Goal: Communication & Community: Answer question/provide support

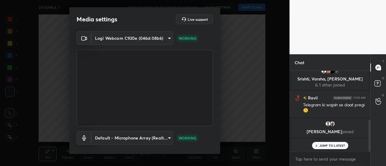
scroll to position [31, 0]
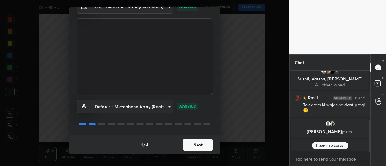
click at [193, 143] on button "Next" at bounding box center [198, 145] width 30 height 12
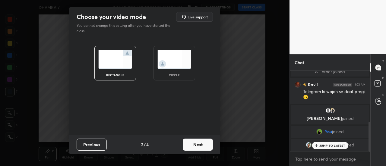
scroll to position [159, 0]
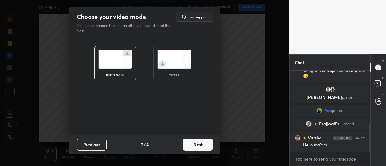
click at [199, 144] on button "Next" at bounding box center [198, 145] width 30 height 12
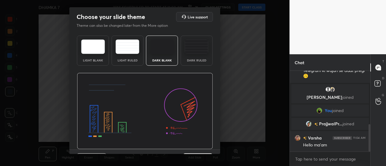
click at [96, 46] on img at bounding box center [93, 47] width 24 height 14
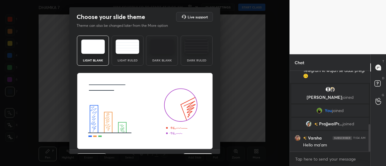
click at [110, 46] on div "Light Blank Light Ruled Dark Blank Dark Ruled" at bounding box center [145, 51] width 136 height 30
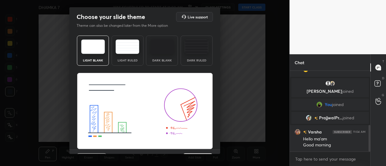
click at [117, 47] on img at bounding box center [128, 47] width 24 height 14
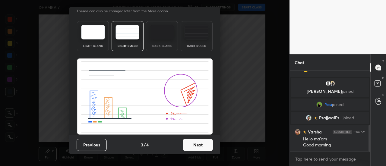
click at [194, 143] on button "Next" at bounding box center [198, 145] width 30 height 12
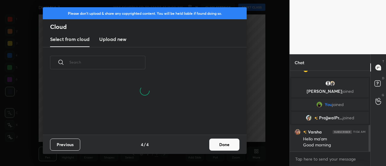
scroll to position [185, 0]
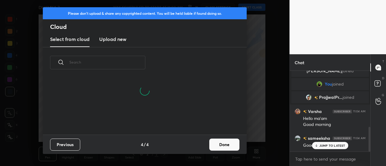
click at [228, 145] on button "Done" at bounding box center [224, 145] width 30 height 12
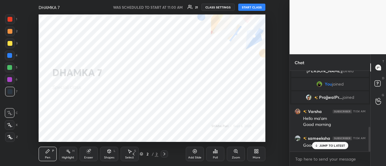
click at [253, 9] on button "START CLASS" at bounding box center [251, 7] width 27 height 7
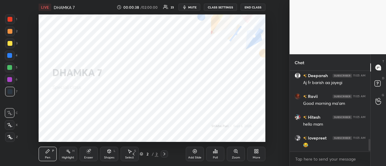
scroll to position [456, 0]
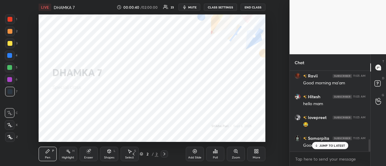
click at [334, 146] on p "JUMP TO LATEST" at bounding box center [333, 146] width 26 height 4
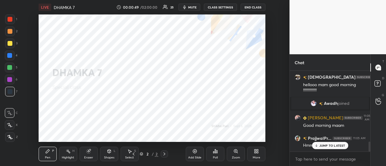
scroll to position [579, 0]
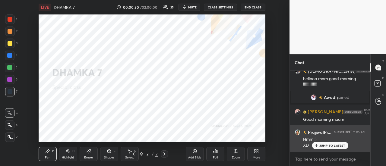
click at [331, 148] on p "JUMP TO LATEST" at bounding box center [333, 146] width 26 height 4
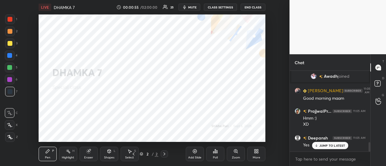
scroll to position [621, 0]
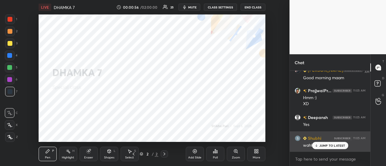
click at [334, 144] on p "JUMP TO LATEST" at bounding box center [333, 146] width 26 height 4
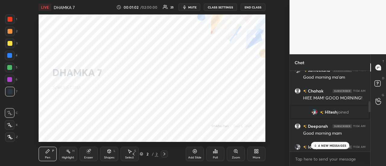
scroll to position [253, 0]
click at [327, 143] on div "5 NEW MESSAGES" at bounding box center [330, 145] width 38 height 7
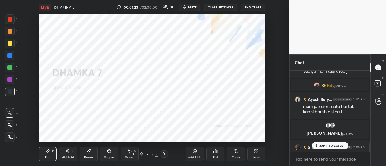
scroll to position [736, 0]
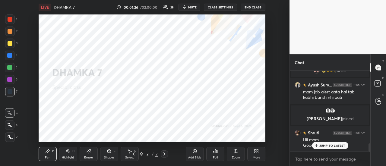
click at [331, 145] on p "JUMP TO LATEST" at bounding box center [333, 146] width 26 height 4
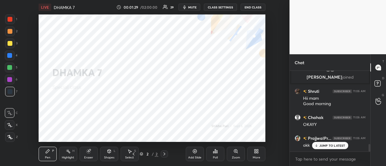
scroll to position [798, 0]
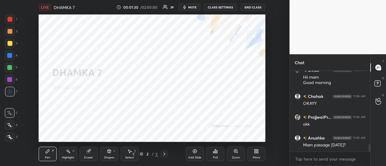
click at [318, 144] on div "Mam passage [DATE]?" at bounding box center [334, 145] width 62 height 6
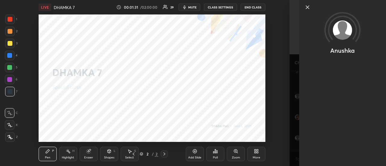
scroll to position [819, 0]
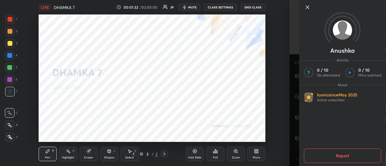
click at [304, 8] on div at bounding box center [342, 17] width 87 height 35
click at [308, 8] on icon at bounding box center [307, 7] width 3 height 3
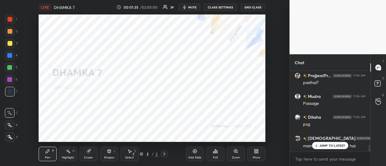
click at [332, 146] on div "Anushka 11:05 AM Good morning mam lovepreet 11:05 AM Vadiya mam tusi dsoo [PERS…" at bounding box center [330, 111] width 81 height 81
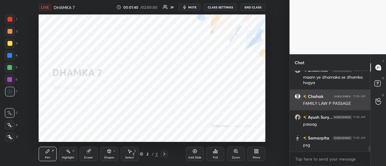
scroll to position [1074, 0]
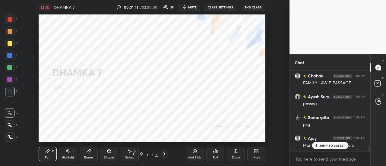
click at [331, 147] on p "JUMP TO LATEST" at bounding box center [333, 146] width 26 height 4
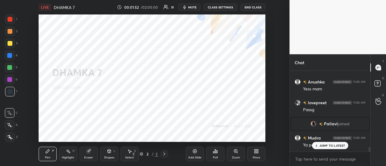
scroll to position [1339, 0]
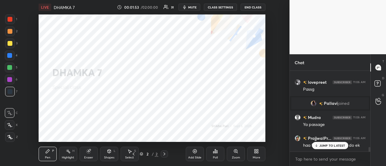
click at [319, 145] on div "JUMP TO LATEST" at bounding box center [330, 145] width 36 height 7
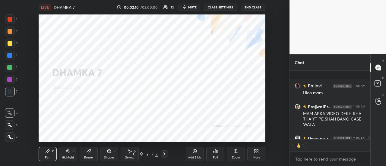
scroll to position [1260, 0]
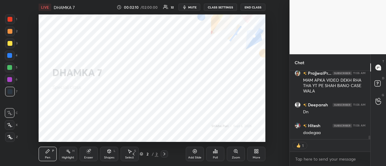
click at [333, 133] on div "Pallavi 11:06 AM Hloo mam PrajjwalPr... 11:06 AM MAM APKA VIDEO DEKH RHA THA YT…" at bounding box center [330, 105] width 81 height 69
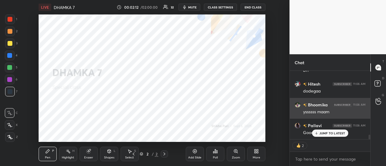
scroll to position [1256, 0]
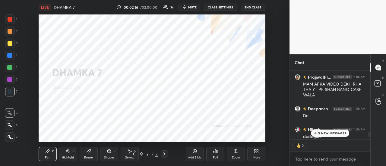
click at [332, 132] on p "5 NEW MESSAGES" at bounding box center [332, 134] width 28 height 4
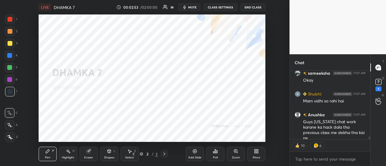
scroll to position [71, 79]
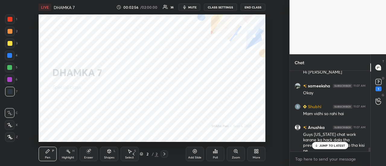
click at [328, 147] on p "JUMP TO LATEST" at bounding box center [333, 146] width 26 height 4
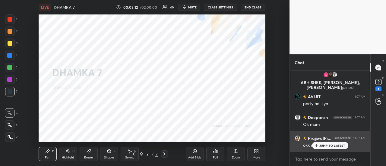
click at [323, 148] on div "JUMP TO LATEST" at bounding box center [330, 145] width 36 height 7
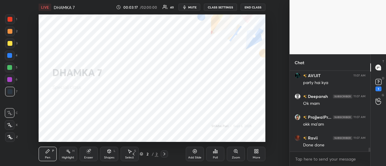
scroll to position [1663, 0]
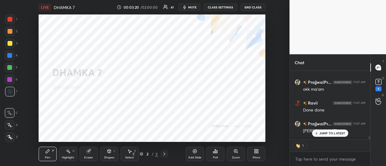
click at [336, 148] on div "Bhoomika 11:07 AM maam apki vo vdo nii hui ab tk edit puri [PERSON_NAME] joined…" at bounding box center [330, 118] width 81 height 95
click at [325, 132] on p "JUMP TO LATEST" at bounding box center [333, 134] width 26 height 4
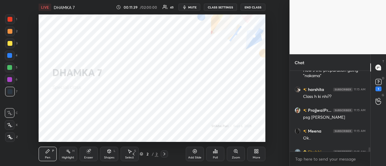
scroll to position [2287, 0]
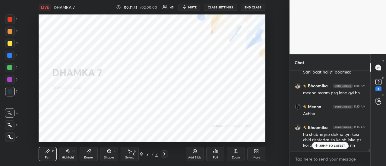
click at [334, 149] on div "JUMP TO LATEST" at bounding box center [330, 145] width 36 height 7
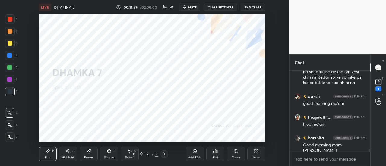
scroll to position [2370, 0]
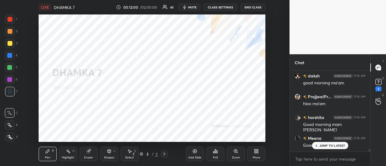
click at [253, 147] on div "Add Slide Poll Zoom More" at bounding box center [226, 154] width 80 height 34
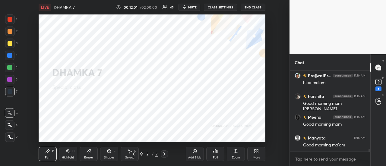
click at [255, 152] on icon at bounding box center [256, 153] width 2 height 2
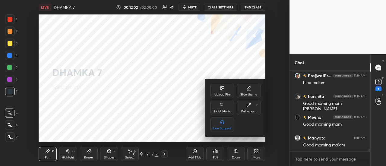
click at [224, 87] on icon at bounding box center [223, 89] width 4 height 4
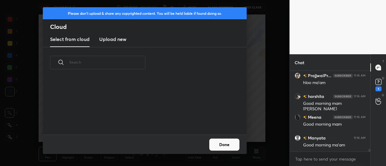
scroll to position [2412, 0]
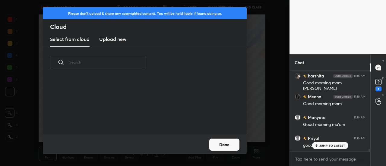
click at [117, 39] on h3 "Upload new" at bounding box center [112, 39] width 27 height 7
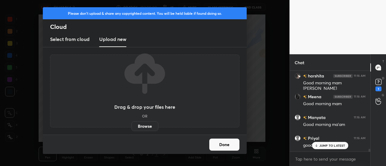
click at [148, 126] on label "Browse" at bounding box center [145, 127] width 27 height 10
click at [132, 126] on input "Browse" at bounding box center [132, 127] width 0 height 10
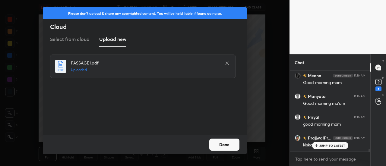
scroll to position [2454, 0]
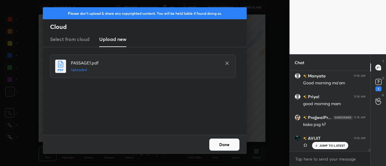
click at [221, 141] on button "Done" at bounding box center [224, 145] width 30 height 12
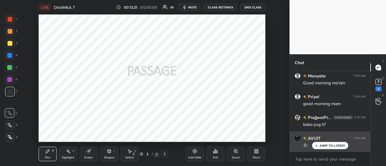
click at [336, 144] on p "JUMP TO LATEST" at bounding box center [333, 146] width 26 height 4
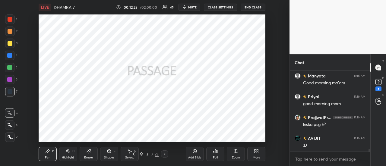
click at [10, 137] on icon at bounding box center [9, 137] width 5 height 4
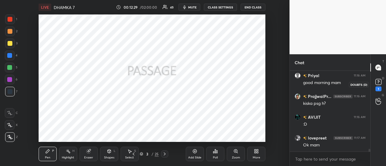
click at [382, 83] on icon at bounding box center [378, 82] width 9 height 9
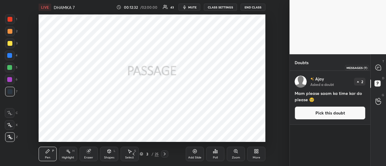
click at [381, 70] on icon at bounding box center [378, 67] width 5 height 5
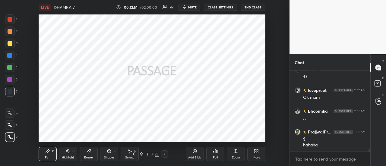
scroll to position [2625, 0]
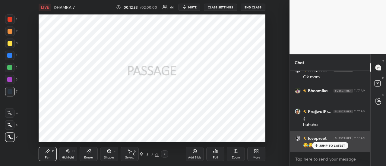
click at [330, 146] on p "JUMP TO LATEST" at bounding box center [333, 146] width 26 height 4
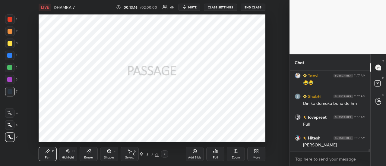
scroll to position [2791, 0]
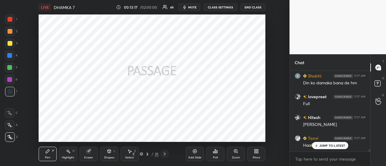
click at [330, 147] on p "JUMP TO LATEST" at bounding box center [333, 146] width 26 height 4
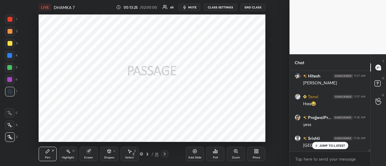
scroll to position [2854, 0]
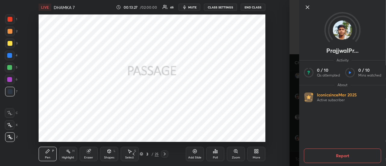
click at [308, 8] on icon at bounding box center [307, 7] width 3 height 3
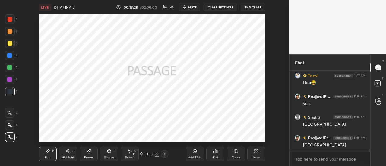
scroll to position [2874, 0]
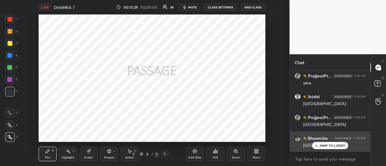
click at [332, 147] on p "JUMP TO LATEST" at bounding box center [333, 146] width 26 height 4
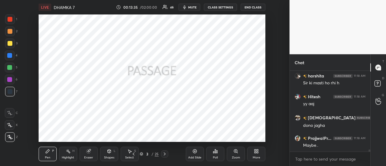
scroll to position [3020, 0]
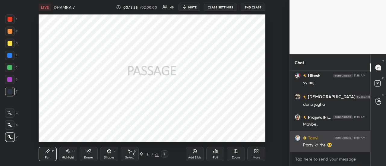
click at [329, 148] on div "Party kr rhe 😂" at bounding box center [334, 145] width 62 height 6
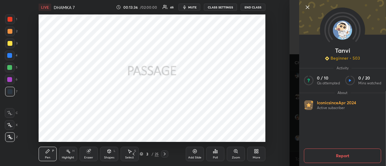
click at [310, 8] on icon at bounding box center [307, 7] width 7 height 7
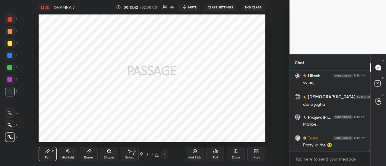
scroll to position [3041, 0]
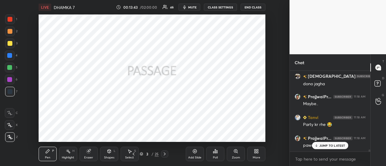
click at [330, 146] on p "JUMP TO LATEST" at bounding box center [333, 146] width 26 height 4
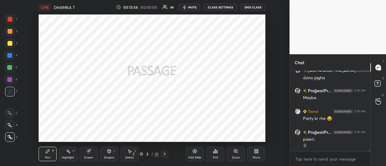
click at [324, 164] on div "thode der mee" at bounding box center [334, 167] width 62 height 6
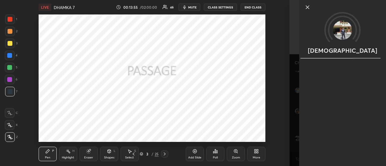
click at [308, 8] on icon at bounding box center [307, 7] width 3 height 3
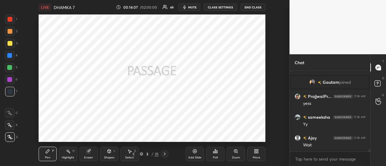
scroll to position [3186, 0]
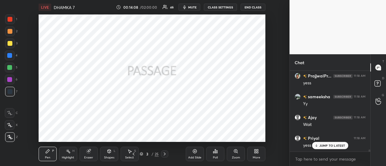
click at [341, 145] on p "JUMP TO LATEST" at bounding box center [333, 146] width 26 height 4
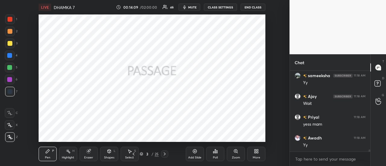
click at [193, 156] on div "Add Slide" at bounding box center [194, 157] width 13 height 3
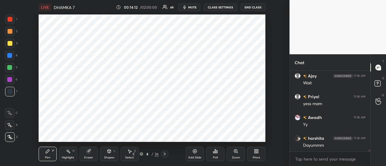
scroll to position [3249, 0]
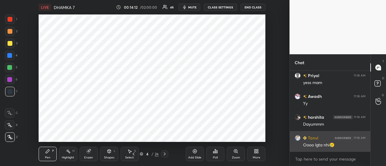
click at [330, 146] on div "Oooo lgta nhi🥲" at bounding box center [334, 145] width 62 height 6
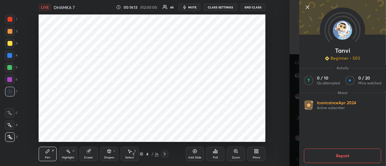
click at [308, 6] on icon at bounding box center [307, 7] width 7 height 7
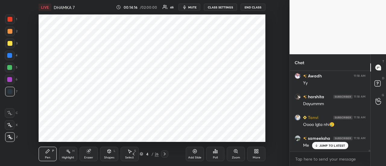
scroll to position [3291, 0]
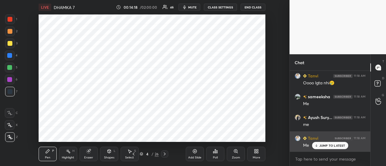
click at [320, 147] on p "JUMP TO LATEST" at bounding box center [333, 146] width 26 height 4
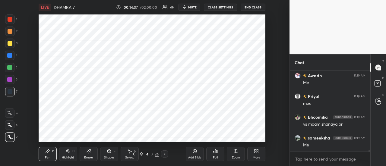
scroll to position [3603, 0]
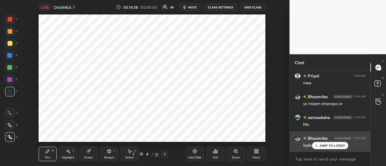
click at [330, 147] on p "JUMP TO LATEST" at bounding box center [333, 146] width 26 height 4
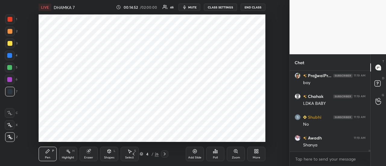
scroll to position [3728, 0]
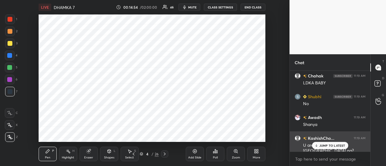
click at [333, 147] on p "JUMP TO LATEST" at bounding box center [333, 146] width 26 height 4
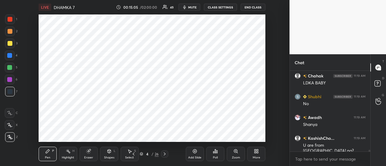
scroll to position [3734, 0]
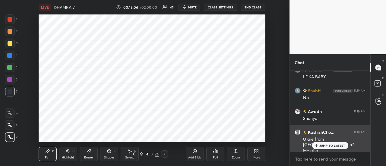
click at [335, 146] on p "JUMP TO LATEST" at bounding box center [333, 146] width 26 height 4
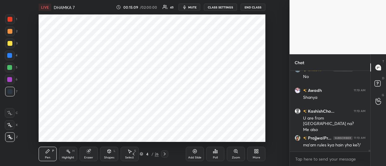
scroll to position [3775, 0]
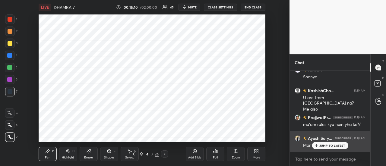
click at [325, 147] on p "JUMP TO LATEST" at bounding box center [333, 146] width 26 height 4
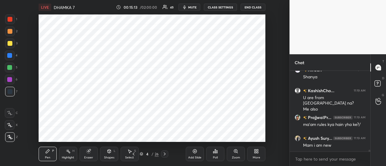
click at [10, 55] on div at bounding box center [9, 55] width 5 height 5
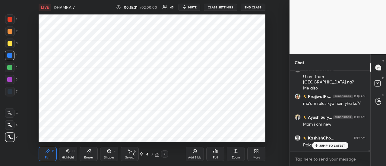
scroll to position [3822, 0]
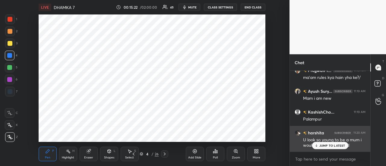
click at [333, 147] on p "JUMP TO LATEST" at bounding box center [333, 146] width 26 height 4
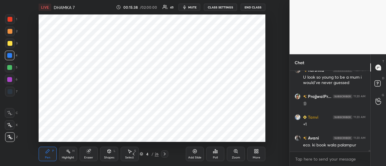
scroll to position [3906, 0]
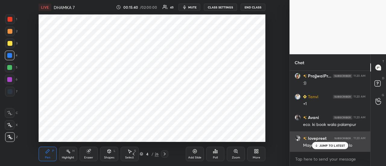
click at [326, 148] on div "JUMP TO LATEST" at bounding box center [330, 145] width 36 height 7
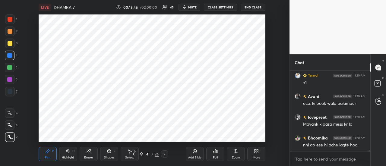
scroll to position [3953, 0]
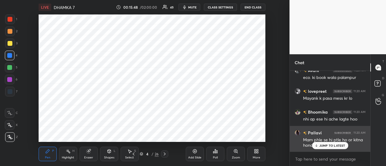
click at [322, 146] on p "JUMP TO LATEST" at bounding box center [333, 146] width 26 height 4
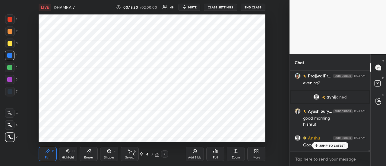
scroll to position [3711, 0]
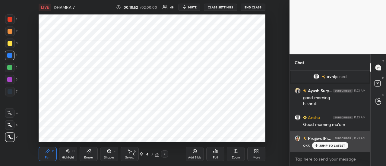
click at [328, 146] on p "JUMP TO LATEST" at bounding box center [333, 146] width 26 height 4
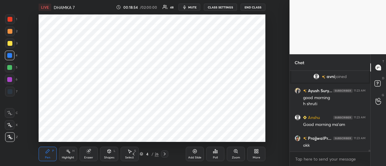
scroll to position [2, 2]
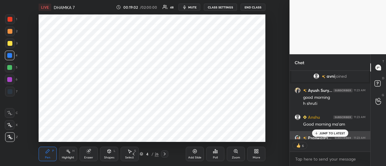
click at [336, 134] on p "JUMP TO LATEST" at bounding box center [333, 134] width 26 height 4
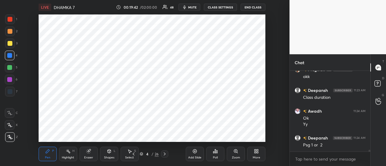
scroll to position [3800, 0]
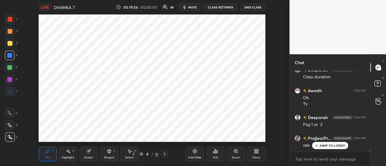
click at [194, 151] on icon at bounding box center [195, 151] width 5 height 5
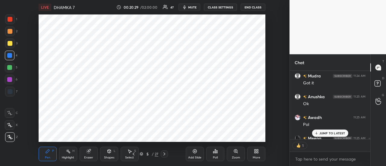
scroll to position [2, 2]
click at [325, 134] on p "JUMP TO LATEST" at bounding box center [333, 134] width 26 height 4
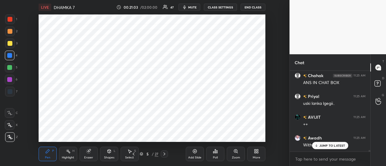
scroll to position [4092, 0]
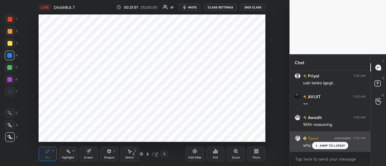
click at [334, 147] on p "JUMP TO LATEST" at bounding box center [333, 146] width 26 height 4
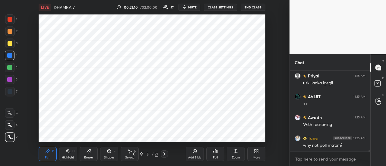
scroll to position [4118, 0]
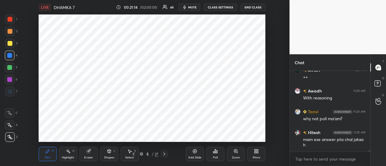
click at [195, 154] on div "Add Slide" at bounding box center [195, 154] width 18 height 14
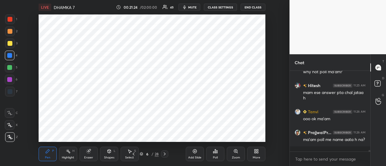
scroll to position [4186, 0]
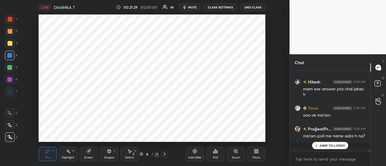
click at [328, 146] on p "JUMP TO LATEST" at bounding box center [333, 146] width 26 height 4
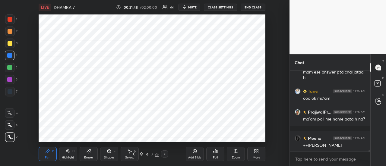
scroll to position [4207, 0]
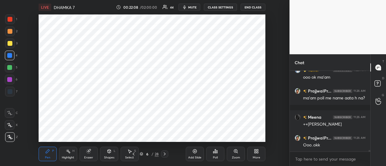
click at [193, 152] on icon at bounding box center [195, 152] width 4 height 4
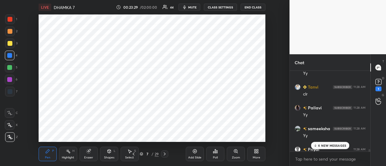
scroll to position [4347, 0]
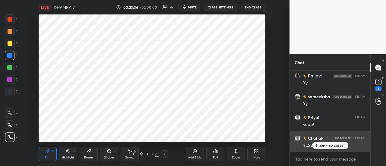
click at [331, 143] on div "JUMP TO LATEST" at bounding box center [330, 145] width 36 height 7
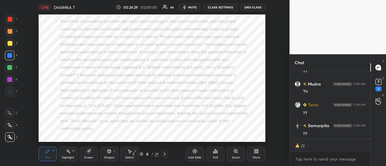
scroll to position [4678, 0]
click at [259, 155] on div "More" at bounding box center [256, 154] width 18 height 14
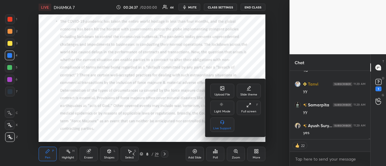
click at [226, 91] on div "Upload File" at bounding box center [222, 91] width 24 height 14
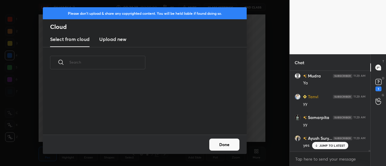
scroll to position [57, 194]
click at [118, 35] on new "Upload new" at bounding box center [112, 39] width 27 height 15
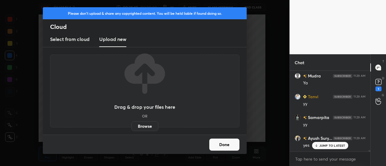
click at [148, 124] on label "Browse" at bounding box center [145, 127] width 27 height 10
click at [132, 124] on input "Browse" at bounding box center [132, 127] width 0 height 10
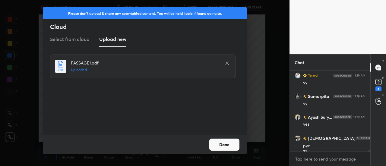
scroll to position [4692, 0]
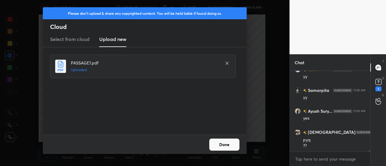
click at [227, 145] on button "Done" at bounding box center [224, 145] width 30 height 12
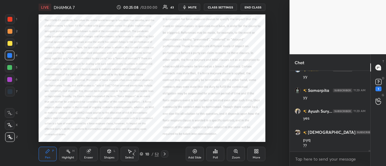
scroll to position [4713, 0]
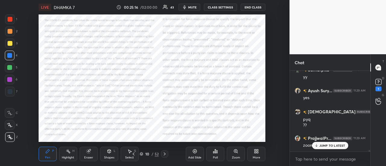
click at [328, 149] on div "JUMP TO LATEST" at bounding box center [330, 145] width 36 height 7
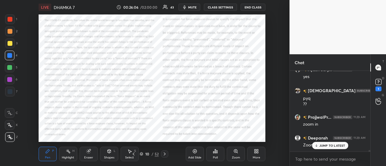
scroll to position [79, 79]
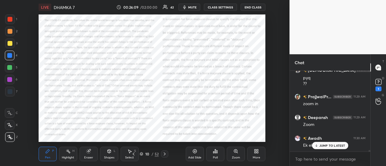
click at [334, 146] on p "JUMP TO LATEST" at bounding box center [333, 146] width 26 height 4
click at [379, 83] on rect at bounding box center [379, 82] width 6 height 6
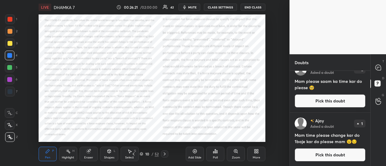
scroll to position [0, 0]
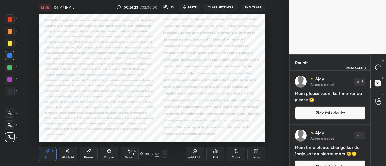
click at [379, 68] on icon at bounding box center [378, 67] width 5 height 5
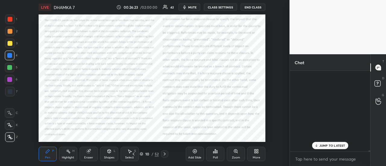
scroll to position [79, 79]
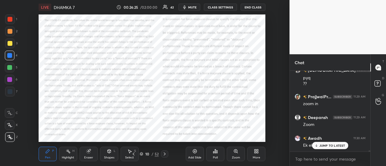
click at [333, 145] on p "JUMP TO LATEST" at bounding box center [333, 146] width 26 height 4
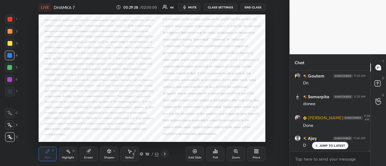
scroll to position [5726, 0]
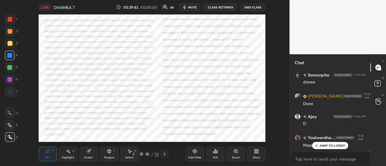
click at [331, 144] on p "JUMP TO LATEST" at bounding box center [333, 146] width 26 height 4
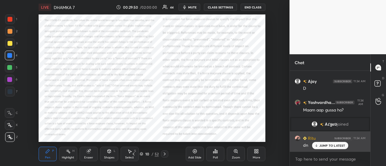
scroll to position [5209, 0]
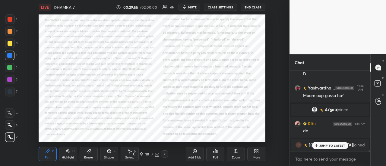
click at [334, 147] on p "JUMP TO LATEST" at bounding box center [333, 146] width 26 height 4
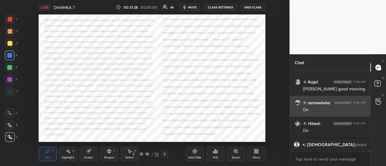
scroll to position [5318, 0]
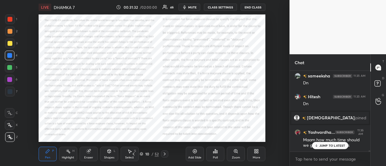
click at [336, 144] on p "JUMP TO LATEST" at bounding box center [333, 146] width 26 height 4
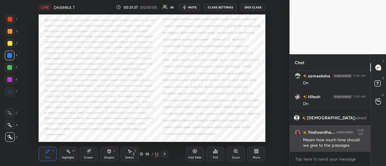
scroll to position [5332, 0]
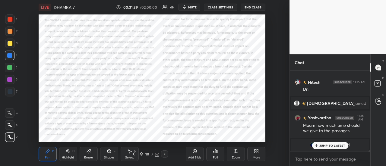
click at [327, 146] on p "JUMP TO LATEST" at bounding box center [333, 146] width 26 height 4
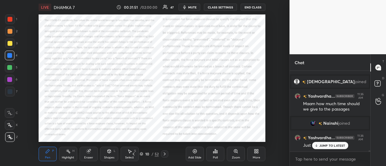
click at [326, 144] on p "JUMP TO LATEST" at bounding box center [333, 146] width 26 height 4
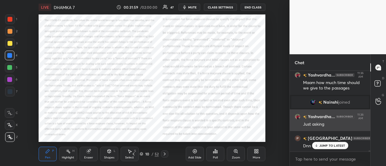
scroll to position [5384, 0]
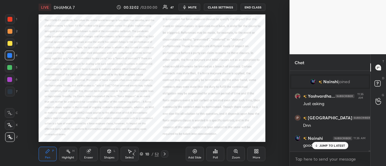
click at [329, 145] on p "JUMP TO LATEST" at bounding box center [333, 146] width 26 height 4
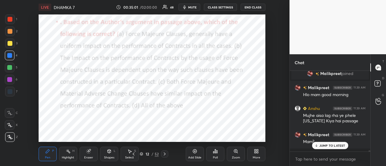
scroll to position [5627, 0]
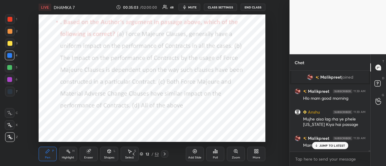
click at [328, 147] on p "JUMP TO LATEST" at bounding box center [333, 146] width 26 height 4
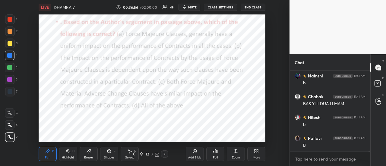
scroll to position [6258, 0]
click at [319, 104] on div "b" at bounding box center [334, 104] width 62 height 6
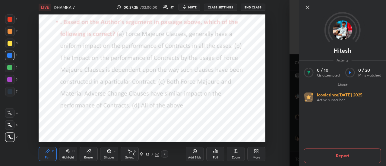
click at [306, 4] on icon at bounding box center [307, 7] width 7 height 7
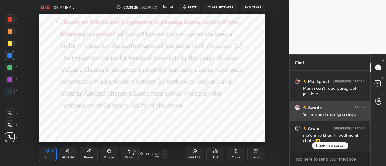
scroll to position [6372, 0]
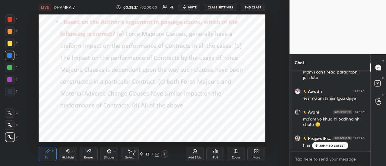
click at [328, 145] on p "JUMP TO LATEST" at bounding box center [333, 146] width 26 height 4
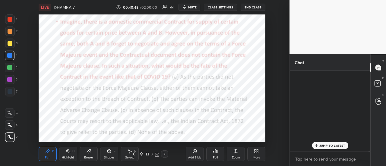
scroll to position [7091, 0]
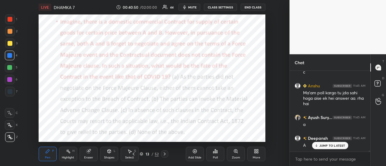
click at [334, 146] on p "JUMP TO LATEST" at bounding box center [333, 146] width 26 height 4
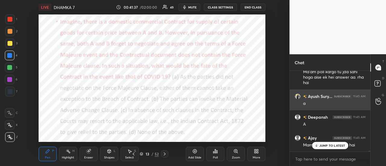
scroll to position [7138, 0]
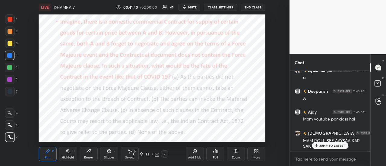
click at [329, 144] on p "JUMP TO LATEST" at bounding box center [333, 146] width 26 height 4
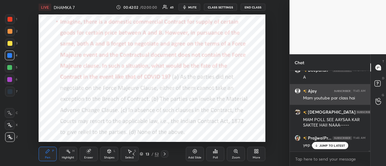
scroll to position [7180, 0]
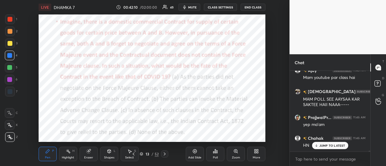
click at [334, 146] on p "JUMP TO LATEST" at bounding box center [333, 146] width 26 height 4
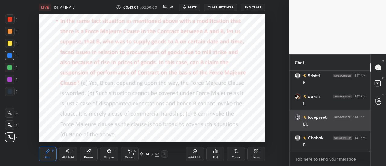
scroll to position [7388, 0]
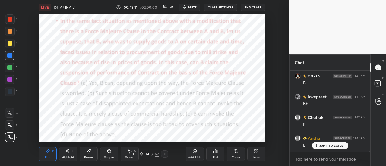
click at [327, 147] on p "JUMP TO LATEST" at bounding box center [333, 146] width 26 height 4
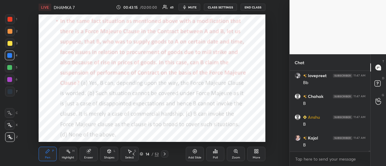
scroll to position [7429, 0]
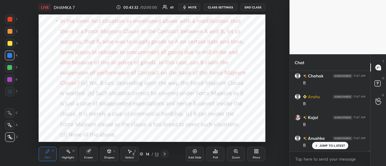
click at [337, 146] on p "JUMP TO LATEST" at bounding box center [333, 146] width 26 height 4
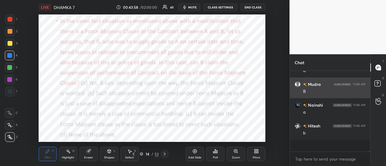
scroll to position [7596, 0]
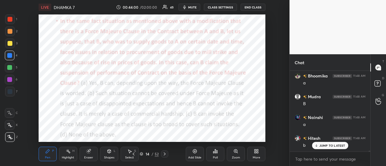
click at [335, 147] on p "JUMP TO LATEST" at bounding box center [333, 146] width 26 height 4
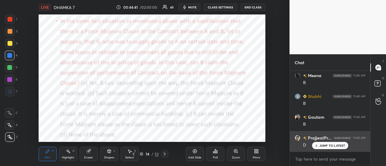
scroll to position [7721, 0]
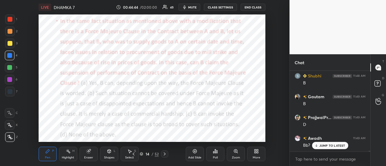
click at [326, 145] on p "JUMP TO LATEST" at bounding box center [333, 146] width 26 height 4
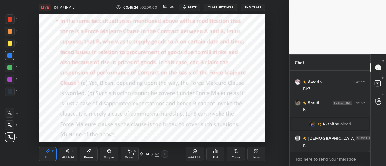
scroll to position [7327, 0]
click at [326, 145] on p "JUMP TO LATEST" at bounding box center [333, 146] width 26 height 4
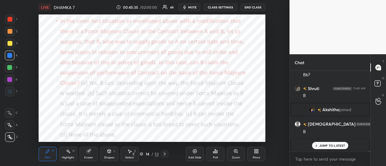
click at [330, 146] on p "JUMP TO LATEST" at bounding box center [333, 146] width 26 height 4
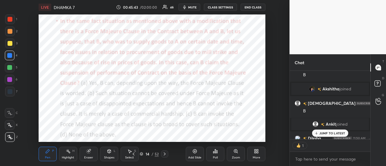
scroll to position [2, 2]
click at [330, 146] on div "Bhoomika 11:48 AM a Mudra 11:48 AM B Nainshi 11:48 AM a Hitesh 11:48 AM b Ajay …" at bounding box center [330, 118] width 81 height 95
click at [331, 134] on p "JUMP TO LATEST" at bounding box center [333, 134] width 26 height 4
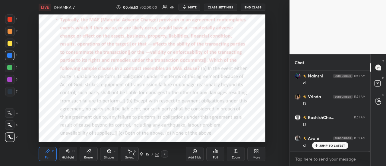
scroll to position [7458, 0]
click at [332, 146] on p "JUMP TO LATEST" at bounding box center [333, 146] width 26 height 4
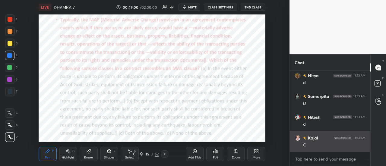
scroll to position [7875, 0]
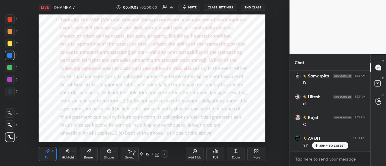
click at [326, 146] on p "JUMP TO LATEST" at bounding box center [333, 146] width 26 height 4
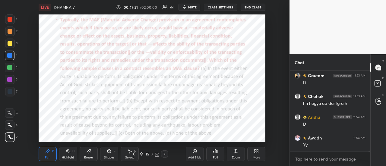
scroll to position [8000, 0]
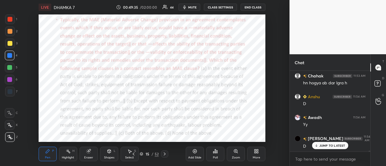
click at [320, 146] on p "JUMP TO LATEST" at bounding box center [333, 146] width 26 height 4
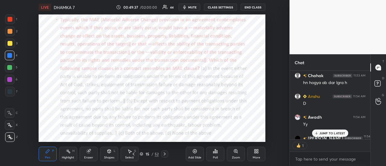
scroll to position [67, 79]
click at [331, 132] on p "JUMP TO LATEST" at bounding box center [333, 134] width 26 height 4
click at [333, 133] on p "JUMP TO LATEST" at bounding box center [333, 134] width 26 height 4
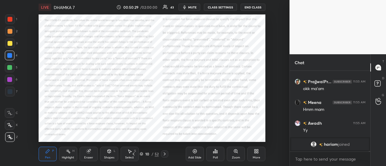
scroll to position [8181, 0]
click at [12, 20] on div at bounding box center [10, 19] width 5 height 5
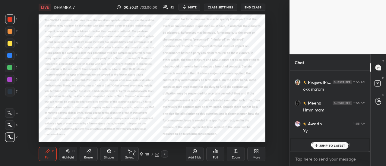
click at [8, 126] on icon at bounding box center [9, 125] width 5 height 4
click at [323, 146] on p "JUMP TO LATEST" at bounding box center [333, 146] width 26 height 4
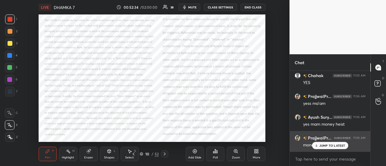
scroll to position [8172, 0]
click at [329, 146] on p "JUMP TO LATEST" at bounding box center [333, 146] width 26 height 4
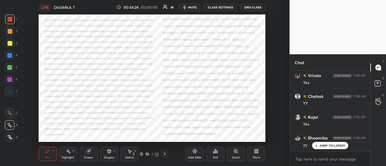
scroll to position [8339, 0]
click at [193, 7] on span "mute" at bounding box center [192, 7] width 8 height 4
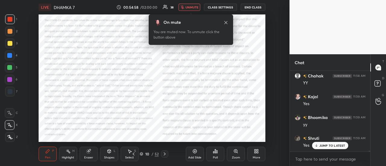
click at [193, 8] on span "unmute" at bounding box center [192, 7] width 13 height 4
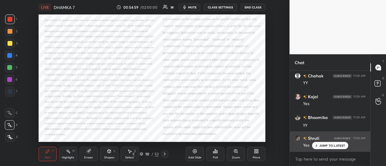
click at [326, 144] on p "JUMP TO LATEST" at bounding box center [333, 146] width 26 height 4
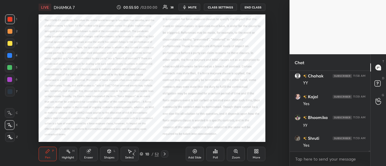
scroll to position [2, 2]
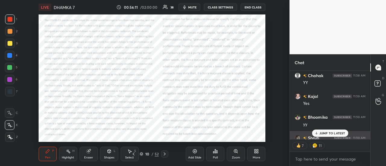
click at [331, 132] on p "JUMP TO LATEST" at bounding box center [333, 134] width 26 height 4
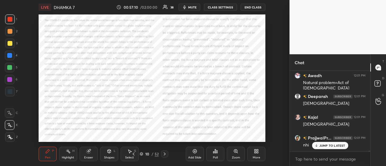
scroll to position [8547, 0]
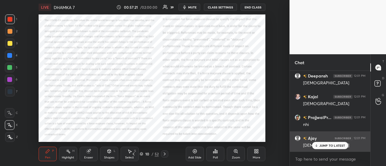
click at [324, 145] on p "JUMP TO LATEST" at bounding box center [333, 146] width 26 height 4
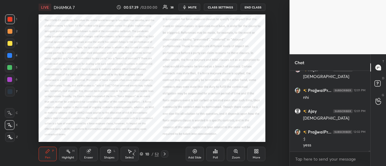
scroll to position [8595, 0]
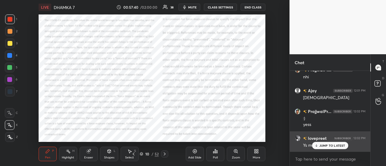
click at [327, 144] on p "JUMP TO LATEST" at bounding box center [333, 146] width 26 height 4
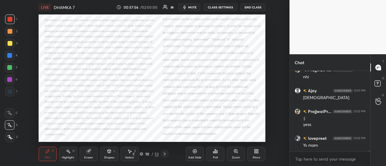
scroll to position [8609, 0]
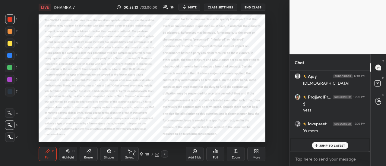
click at [320, 144] on p "JUMP TO LATEST" at bounding box center [333, 146] width 26 height 4
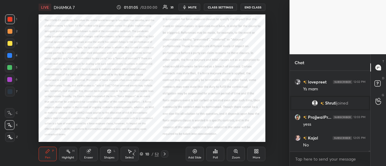
scroll to position [8495, 0]
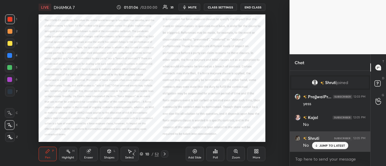
click at [328, 145] on p "JUMP TO LATEST" at bounding box center [333, 146] width 26 height 4
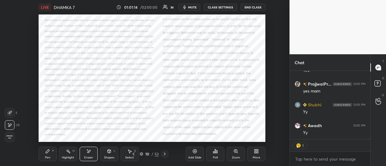
scroll to position [8578, 0]
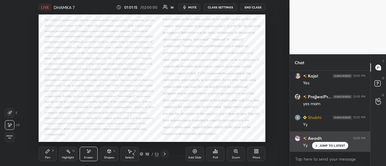
click at [333, 146] on p "JUMP TO LATEST" at bounding box center [333, 146] width 26 height 4
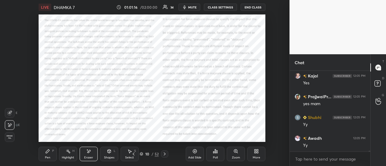
click at [54, 157] on div "Pen P" at bounding box center [48, 154] width 18 height 14
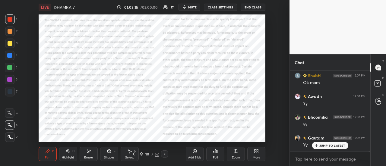
scroll to position [8751, 0]
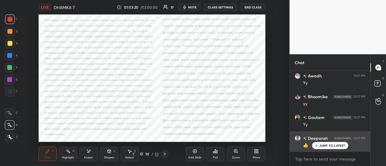
click at [328, 146] on p "JUMP TO LATEST" at bounding box center [333, 146] width 26 height 4
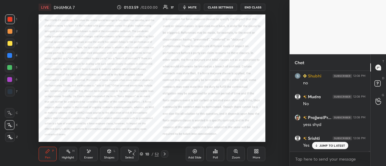
scroll to position [8917, 0]
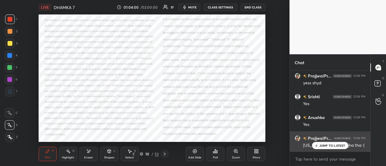
click at [339, 147] on p "JUMP TO LATEST" at bounding box center [333, 146] width 26 height 4
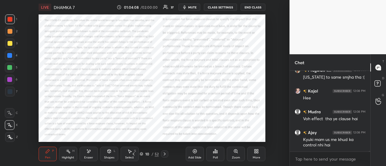
scroll to position [9006, 0]
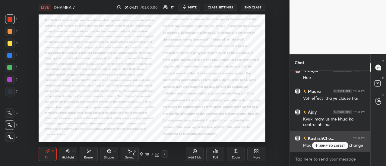
click at [327, 145] on p "JUMP TO LATEST" at bounding box center [333, 146] width 26 height 4
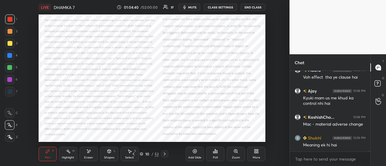
scroll to position [9047, 0]
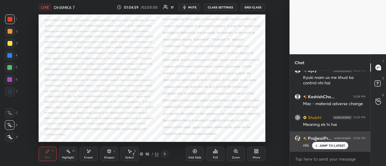
click at [326, 146] on p "JUMP TO LATEST" at bounding box center [333, 146] width 26 height 4
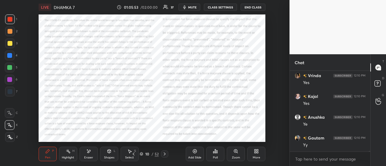
scroll to position [9214, 0]
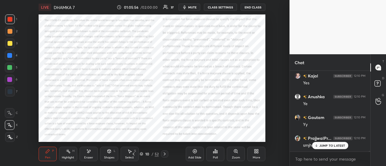
click at [330, 147] on p "JUMP TO LATEST" at bounding box center [333, 146] width 26 height 4
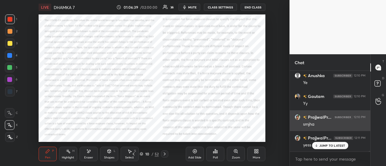
scroll to position [9256, 0]
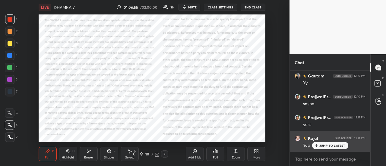
click at [325, 145] on p "JUMP TO LATEST" at bounding box center [333, 146] width 26 height 4
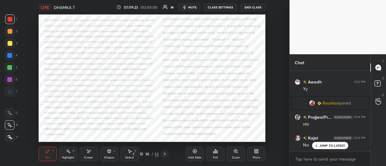
scroll to position [9179, 0]
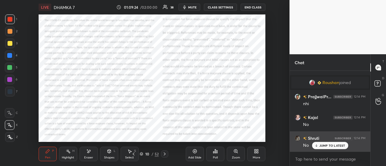
click at [333, 149] on div "JUMP TO LATEST" at bounding box center [330, 145] width 36 height 7
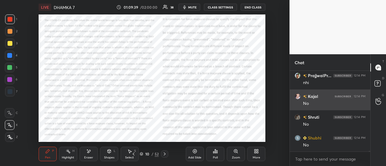
scroll to position [9215, 0]
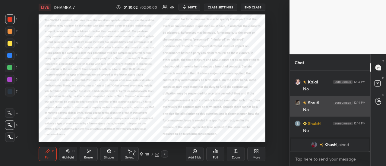
click at [224, 138] on div "Poll" at bounding box center [215, 154] width 18 height 34
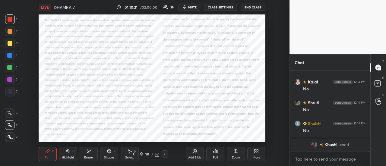
click at [247, 137] on div "Add Slide Poll Zoom More" at bounding box center [226, 154] width 80 height 34
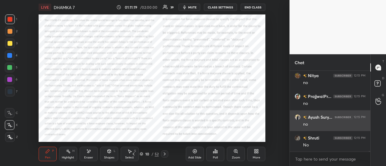
scroll to position [9379, 0]
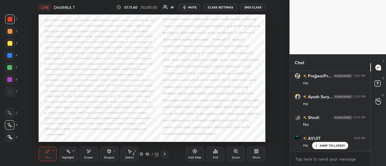
click at [188, 151] on div "Add Slide" at bounding box center [195, 154] width 18 height 14
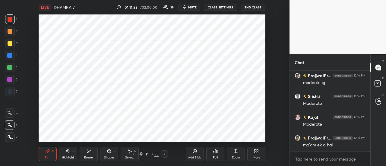
scroll to position [9566, 0]
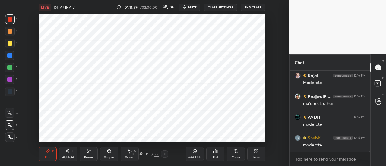
click at [196, 157] on div "Add Slide" at bounding box center [194, 157] width 13 height 3
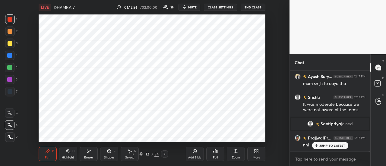
scroll to position [9621, 0]
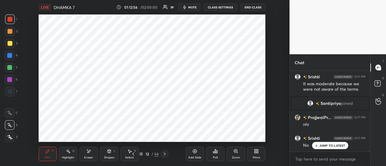
click at [195, 156] on div "Add Slide" at bounding box center [195, 154] width 18 height 14
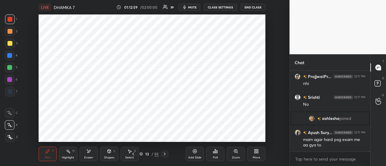
scroll to position [9683, 0]
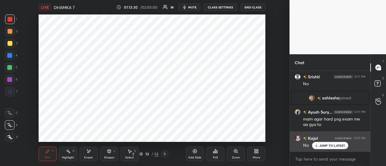
click at [337, 148] on div "JUMP TO LATEST" at bounding box center [330, 145] width 36 height 7
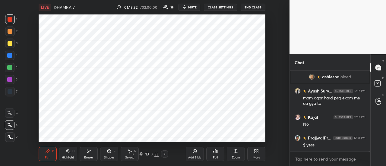
scroll to position [9725, 0]
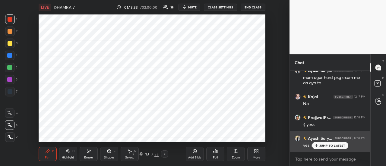
click at [325, 149] on div "JUMP TO LATEST" at bounding box center [330, 145] width 36 height 7
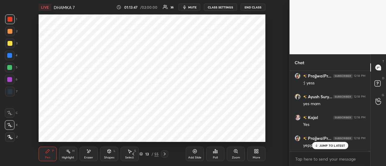
scroll to position [9787, 0]
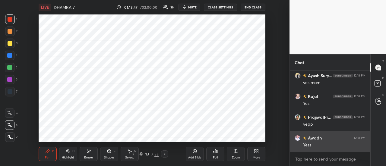
click at [339, 146] on div "Yess" at bounding box center [334, 145] width 62 height 6
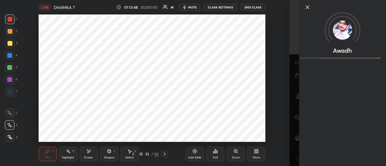
scroll to position [9808, 0]
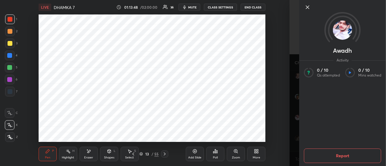
click at [309, 8] on icon at bounding box center [307, 7] width 7 height 7
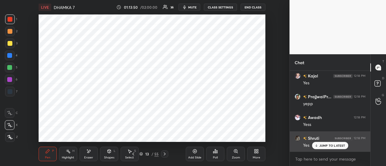
click at [326, 148] on div "JUMP TO LATEST" at bounding box center [330, 145] width 36 height 7
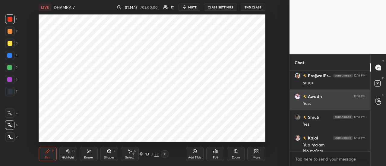
scroll to position [9835, 0]
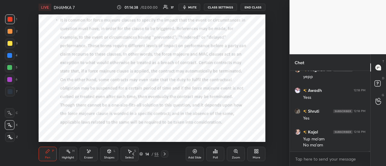
click at [195, 158] on div "Add Slide" at bounding box center [194, 157] width 13 height 3
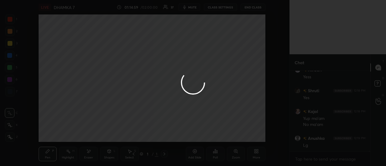
scroll to position [9877, 0]
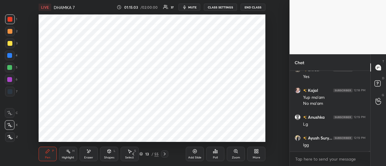
click at [199, 162] on div "Add Slide Poll Zoom More" at bounding box center [226, 154] width 80 height 34
click at [195, 158] on div "Add Slide" at bounding box center [194, 157] width 13 height 3
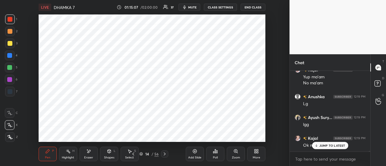
click at [326, 146] on p "JUMP TO LATEST" at bounding box center [333, 146] width 26 height 4
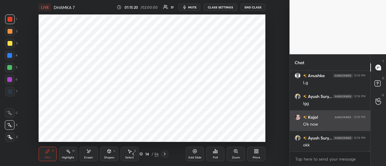
scroll to position [9939, 0]
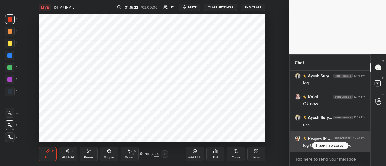
click at [323, 145] on p "JUMP TO LATEST" at bounding box center [333, 146] width 26 height 4
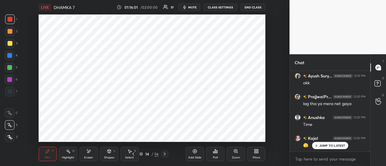
scroll to position [10002, 0]
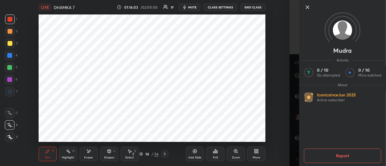
click at [308, 9] on icon at bounding box center [307, 7] width 7 height 7
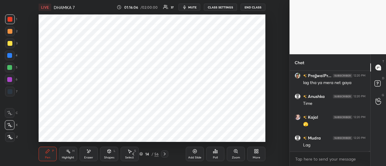
scroll to position [10022, 0]
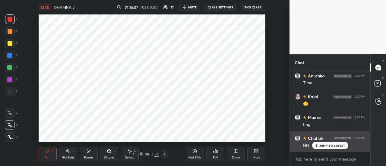
click at [322, 145] on p "JUMP TO LATEST" at bounding box center [333, 146] width 26 height 4
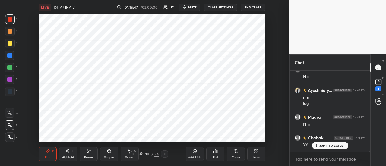
scroll to position [10153, 0]
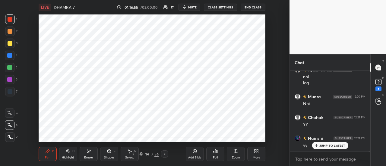
click at [332, 146] on p "JUMP TO LATEST" at bounding box center [333, 146] width 26 height 4
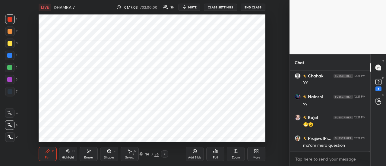
scroll to position [10216, 0]
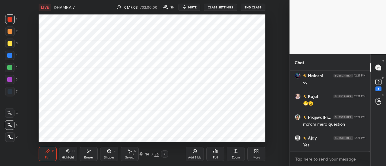
click at [334, 146] on div "Yes" at bounding box center [334, 145] width 62 height 6
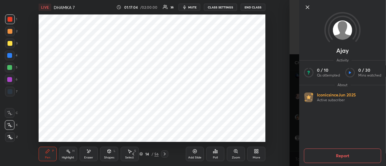
scroll to position [10236, 0]
click at [308, 7] on icon at bounding box center [307, 7] width 3 height 3
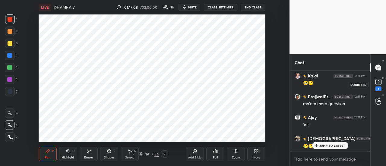
click at [381, 83] on rect at bounding box center [379, 82] width 6 height 6
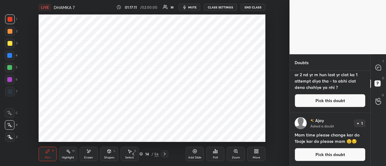
scroll to position [0, 0]
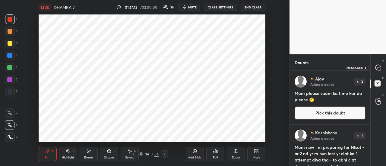
click at [378, 63] on div at bounding box center [379, 67] width 12 height 11
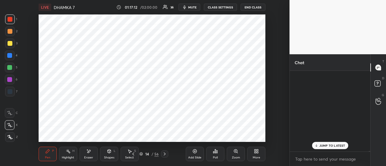
scroll to position [79, 79]
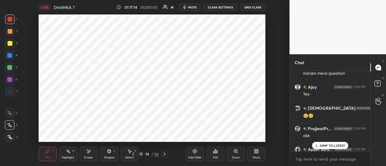
click at [332, 145] on p "JUMP TO LATEST" at bounding box center [333, 146] width 26 height 4
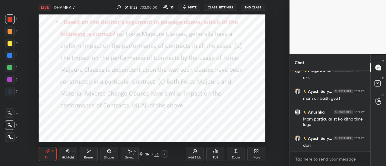
scroll to position [10433, 0]
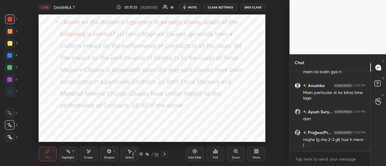
click at [10, 77] on div at bounding box center [10, 80] width 10 height 10
click at [12, 78] on div at bounding box center [9, 79] width 5 height 5
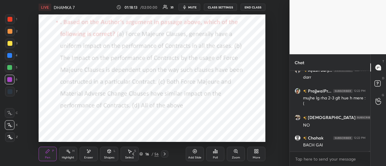
scroll to position [10495, 0]
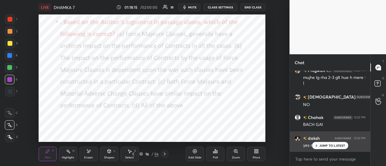
click at [330, 146] on p "JUMP TO LATEST" at bounding box center [333, 146] width 26 height 4
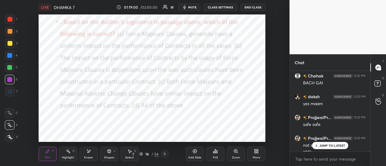
scroll to position [10543, 0]
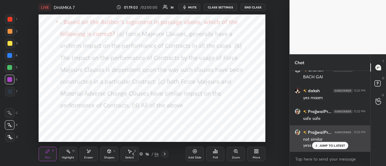
click at [334, 145] on p "JUMP TO LATEST" at bounding box center [333, 146] width 26 height 4
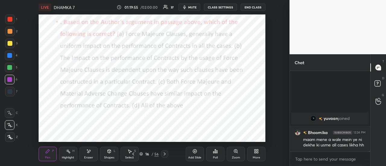
scroll to position [10276, 0]
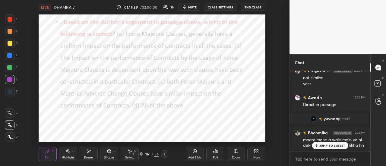
click at [340, 147] on p "JUMP TO LATEST" at bounding box center [333, 146] width 26 height 4
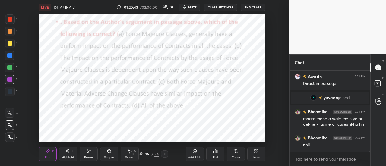
scroll to position [10323, 0]
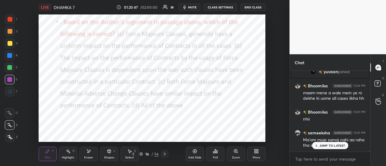
click at [326, 148] on div "JUMP TO LATEST" at bounding box center [330, 145] width 36 height 7
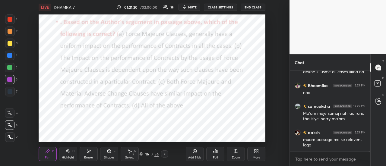
scroll to position [10370, 0]
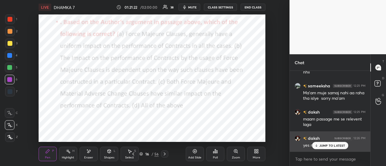
click at [325, 144] on p "JUMP TO LATEST" at bounding box center [333, 146] width 26 height 4
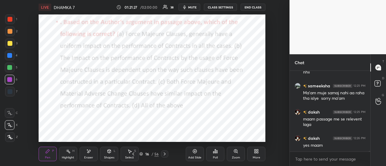
scroll to position [10391, 0]
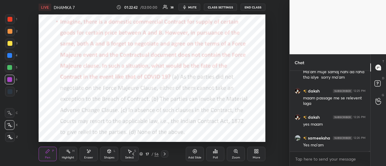
click at [193, 152] on icon at bounding box center [195, 152] width 4 height 4
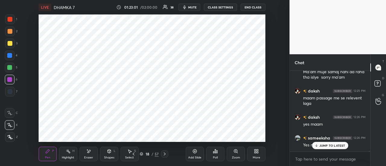
scroll to position [10412, 0]
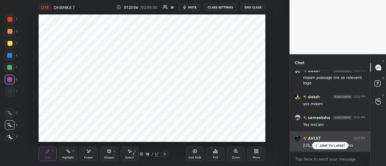
click at [325, 147] on p "JUMP TO LATEST" at bounding box center [333, 146] width 26 height 4
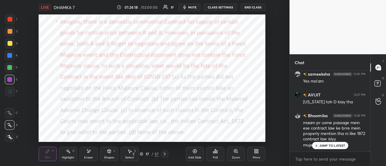
scroll to position [10492, 0]
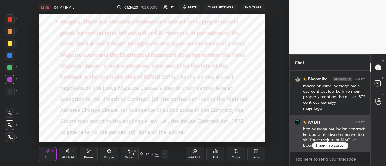
click at [328, 147] on p "JUMP TO LATEST" at bounding box center [333, 146] width 26 height 4
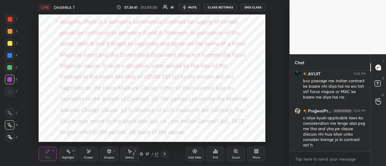
scroll to position [10577, 0]
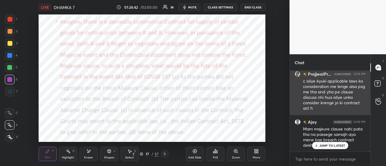
click at [338, 109] on div "c isliye kyuki applicable laws ko consideration me lenge aisa psg me tha and yh…" at bounding box center [334, 94] width 62 height 33
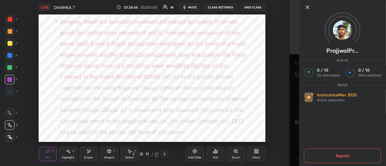
click at [309, 7] on icon at bounding box center [307, 7] width 7 height 7
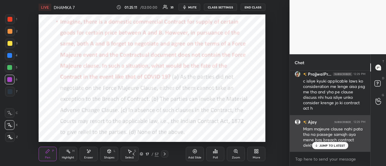
click at [329, 145] on p "JUMP TO LATEST" at bounding box center [333, 146] width 26 height 4
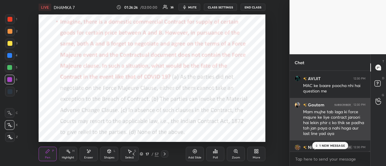
scroll to position [10704, 0]
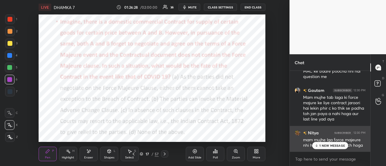
click at [325, 147] on p "1 NEW MESSAGE" at bounding box center [333, 146] width 26 height 4
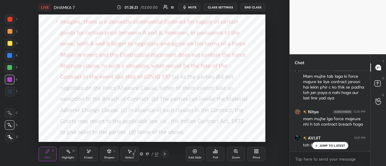
scroll to position [10746, 0]
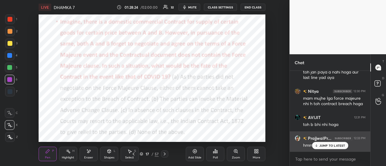
click at [325, 147] on p "JUMP TO LATEST" at bounding box center [333, 146] width 26 height 4
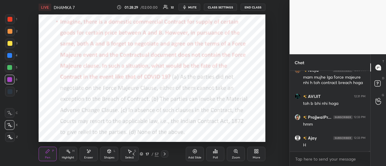
scroll to position [10787, 0]
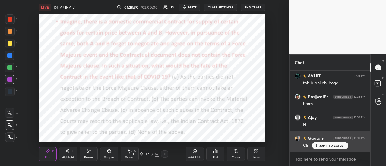
click at [324, 146] on p "JUMP TO LATEST" at bounding box center [333, 146] width 26 height 4
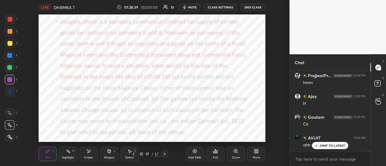
scroll to position [10829, 0]
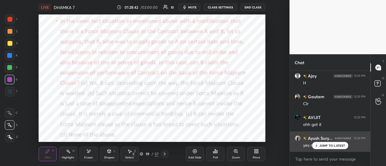
click at [330, 147] on p "JUMP TO LATEST" at bounding box center [333, 146] width 26 height 4
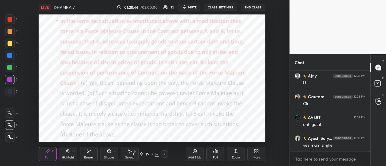
click at [195, 153] on icon at bounding box center [195, 151] width 5 height 5
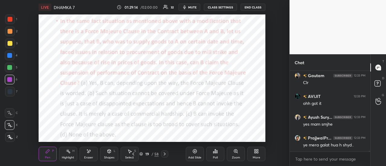
click at [195, 155] on div "Add Slide" at bounding box center [195, 154] width 18 height 14
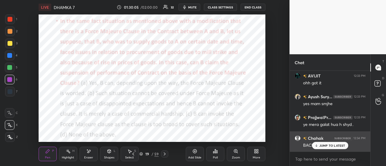
click at [326, 148] on p "JUMP TO LATEST" at bounding box center [333, 146] width 26 height 4
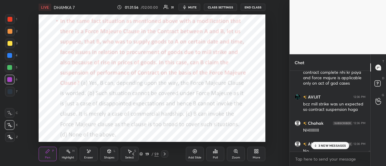
scroll to position [11033, 0]
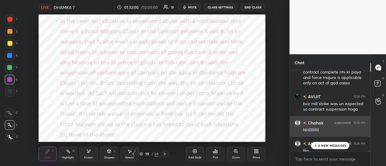
click at [326, 121] on div "Chahak 12:36 PM" at bounding box center [330, 123] width 71 height 6
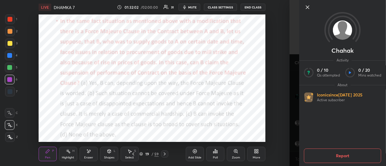
click at [309, 8] on icon at bounding box center [307, 7] width 7 height 7
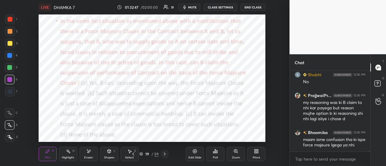
scroll to position [11144, 0]
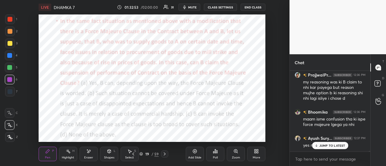
click at [339, 146] on p "JUMP TO LATEST" at bounding box center [333, 146] width 26 height 4
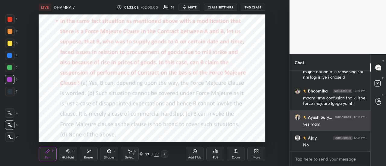
scroll to position [11186, 0]
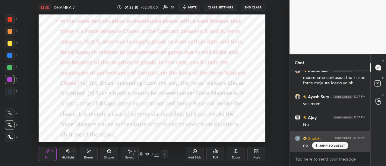
click at [331, 147] on p "JUMP TO LATEST" at bounding box center [333, 146] width 26 height 4
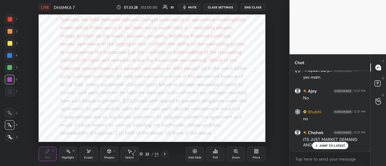
scroll to position [11254, 0]
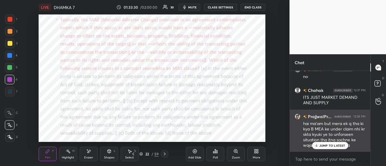
click at [331, 146] on p "JUMP TO LATEST" at bounding box center [333, 146] width 26 height 4
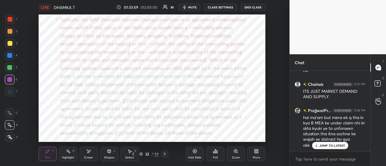
click at [329, 147] on p "JUMP TO LATEST" at bounding box center [333, 146] width 26 height 4
click at [196, 149] on icon at bounding box center [195, 151] width 5 height 5
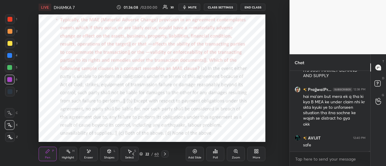
scroll to position [11302, 0]
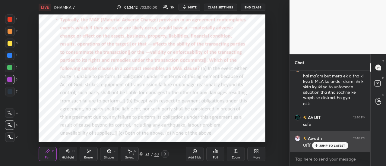
click at [332, 144] on p "JUMP TO LATEST" at bounding box center [333, 146] width 26 height 4
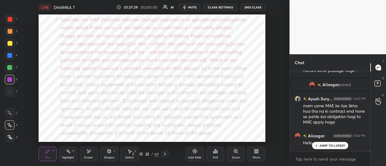
scroll to position [10963, 0]
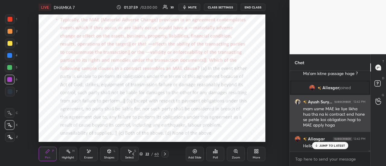
click at [331, 121] on div "mam usme MAE ke liye likha hua tha na ki contract end hone se pehle koi obligat…" at bounding box center [334, 117] width 62 height 22
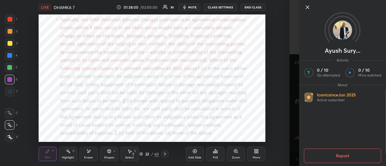
click at [308, 6] on icon at bounding box center [307, 7] width 3 height 3
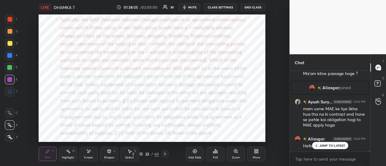
click at [267, 59] on div "Setting up your live class Poll for secs No correct answer Start poll" at bounding box center [152, 78] width 266 height 128
click at [267, 63] on div "Setting up your live class Poll for secs No correct answer Start poll" at bounding box center [152, 78] width 266 height 128
click at [268, 64] on div "Setting up your live class Poll for secs No correct answer Start poll" at bounding box center [152, 78] width 266 height 128
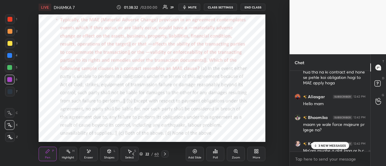
scroll to position [11012, 0]
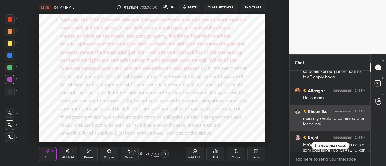
click at [324, 128] on div "Bhoomika 12:42 PM maam ye wale force majeure pr lgege na?" at bounding box center [330, 118] width 81 height 26
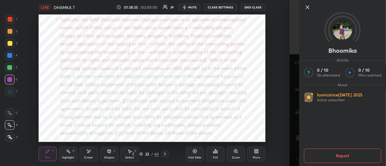
click at [306, 5] on icon at bounding box center [307, 7] width 7 height 7
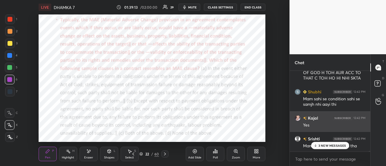
scroll to position [11122, 0]
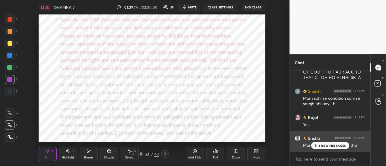
click at [326, 147] on p "3 NEW MESSAGES" at bounding box center [333, 146] width 28 height 4
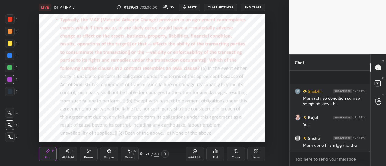
scroll to position [11170, 0]
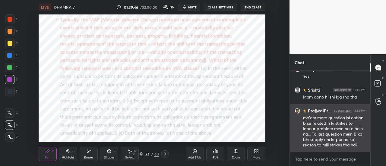
click at [310, 126] on div "ma'am mera question isi option b se related h ki strikes to labour problem mein…" at bounding box center [334, 131] width 62 height 33
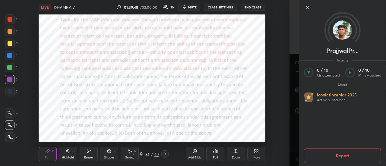
click at [308, 10] on icon at bounding box center [307, 7] width 7 height 7
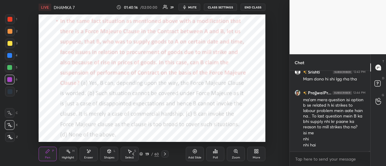
scroll to position [11208, 0]
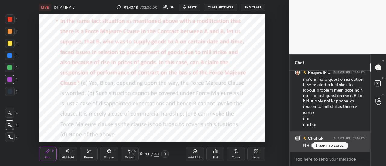
click at [331, 148] on div "JUMP TO LATEST" at bounding box center [330, 145] width 36 height 7
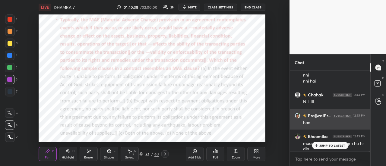
scroll to position [11256, 0]
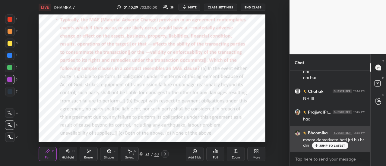
click at [328, 147] on p "JUMP TO LATEST" at bounding box center [333, 146] width 26 height 4
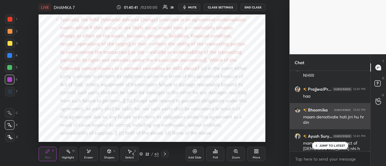
scroll to position [11279, 0]
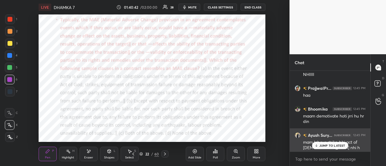
click at [330, 145] on p "JUMP TO LATEST" at bounding box center [333, 146] width 26 height 4
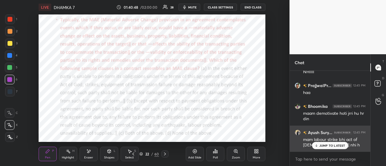
scroll to position [11303, 0]
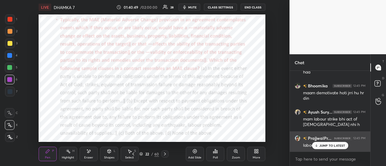
click at [327, 146] on p "JUMP TO LATEST" at bounding box center [333, 146] width 26 height 4
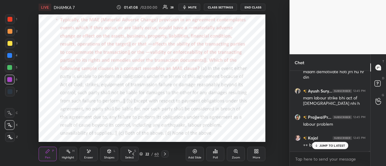
scroll to position [11344, 0]
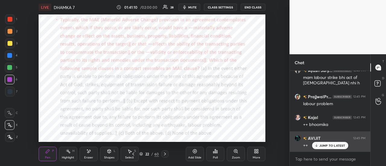
click at [328, 147] on p "JUMP TO LATEST" at bounding box center [333, 146] width 26 height 4
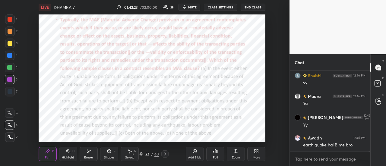
scroll to position [11487, 0]
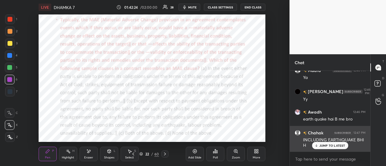
click at [332, 147] on p "JUMP TO LATEST" at bounding box center [333, 146] width 26 height 4
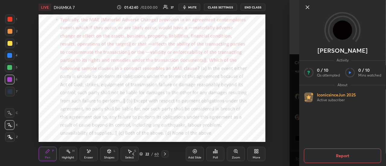
scroll to position [11570, 0]
click at [309, 7] on icon at bounding box center [307, 7] width 7 height 7
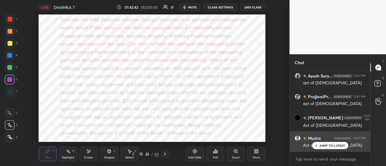
click at [338, 148] on div "JUMP TO LATEST" at bounding box center [330, 145] width 36 height 7
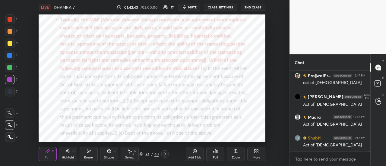
scroll to position [11612, 0]
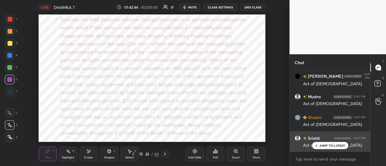
click at [322, 145] on p "JUMP TO LATEST" at bounding box center [333, 146] width 26 height 4
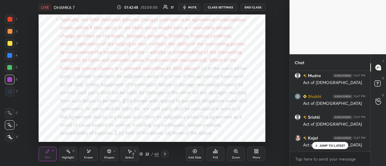
scroll to position [11653, 0]
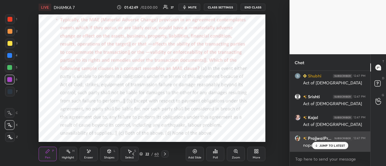
click at [324, 146] on p "JUMP TO LATEST" at bounding box center [333, 146] width 26 height 4
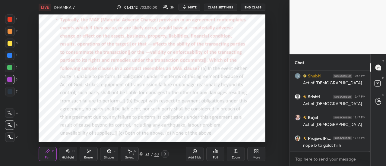
scroll to position [11670, 0]
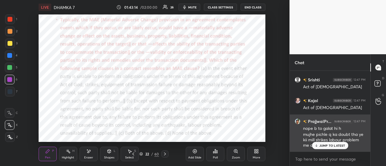
click at [330, 148] on div "JUMP TO LATEST" at bounding box center [330, 145] width 36 height 7
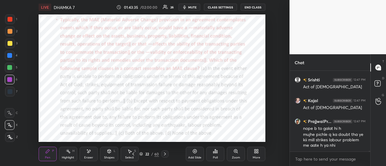
click at [196, 156] on div "Add Slide" at bounding box center [194, 157] width 13 height 3
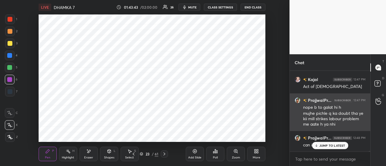
scroll to position [11712, 0]
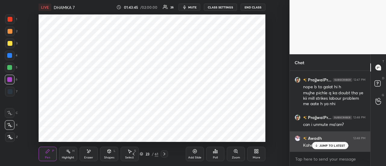
click at [322, 148] on div "JUMP TO LATEST" at bounding box center [330, 145] width 36 height 7
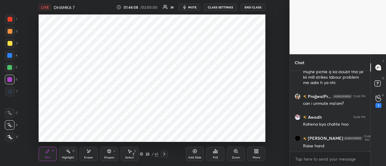
scroll to position [11753, 0]
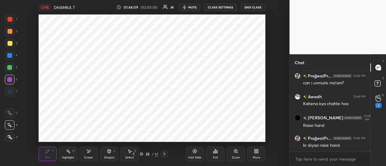
click at [195, 154] on icon at bounding box center [195, 151] width 5 height 5
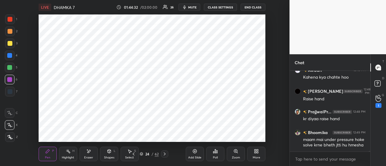
click at [199, 155] on div "Add Slide" at bounding box center [195, 154] width 18 height 14
click at [198, 152] on div "Add Slide" at bounding box center [195, 154] width 18 height 14
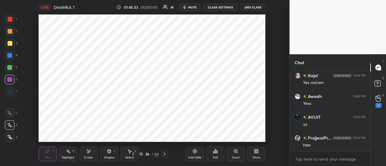
scroll to position [11869, 0]
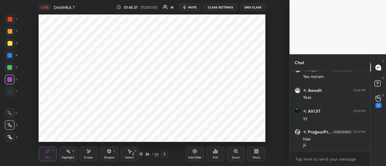
click at [191, 158] on div "Add Slide" at bounding box center [194, 157] width 13 height 3
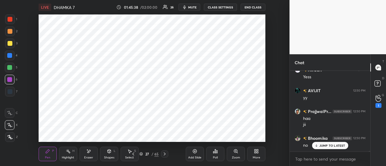
scroll to position [11931, 0]
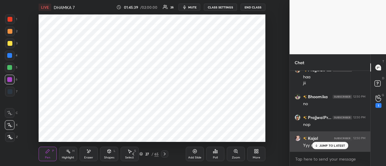
click at [335, 146] on p "JUMP TO LATEST" at bounding box center [333, 146] width 26 height 4
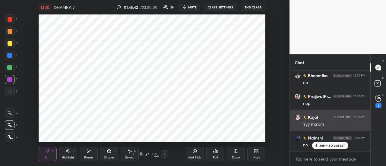
scroll to position [11973, 0]
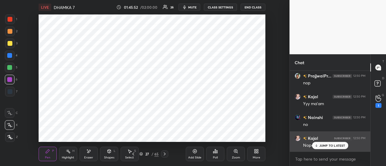
click at [321, 145] on p "JUMP TO LATEST" at bounding box center [333, 146] width 26 height 4
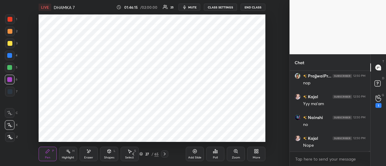
scroll to position [11994, 0]
click at [192, 154] on div "Add Slide" at bounding box center [195, 154] width 18 height 14
click at [194, 156] on div "Add Slide" at bounding box center [195, 154] width 18 height 14
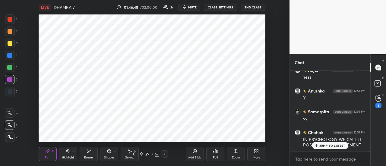
scroll to position [12270, 0]
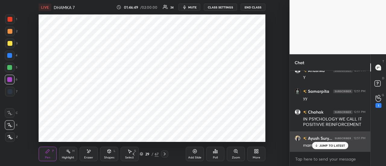
click at [334, 148] on div "JUMP TO LATEST" at bounding box center [330, 145] width 36 height 7
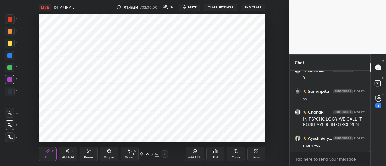
scroll to position [12291, 0]
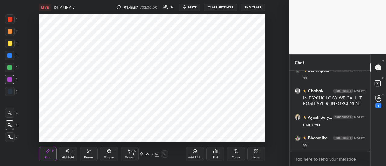
click at [202, 152] on div "Add Slide" at bounding box center [195, 154] width 18 height 14
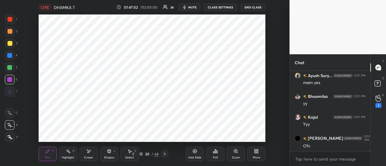
scroll to position [12353, 0]
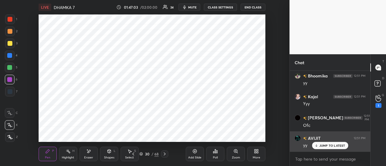
click at [324, 146] on p "JUMP TO LATEST" at bounding box center [333, 146] width 26 height 4
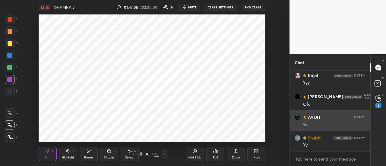
scroll to position [12395, 0]
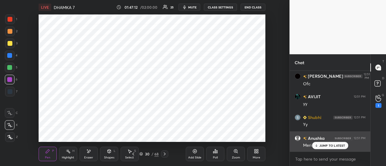
click at [324, 147] on p "JUMP TO LATEST" at bounding box center [333, 146] width 26 height 4
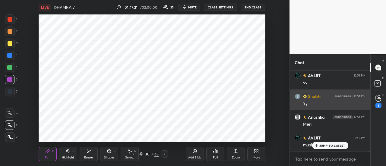
scroll to position [12437, 0]
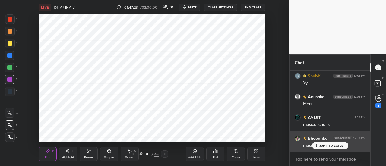
click at [335, 148] on div "JUMP TO LATEST" at bounding box center [330, 145] width 36 height 7
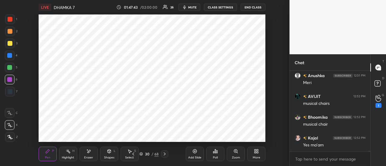
scroll to position [12478, 0]
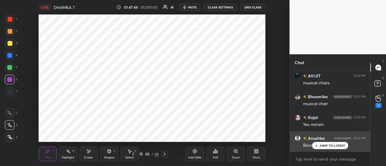
click at [333, 147] on p "JUMP TO LATEST" at bounding box center [333, 146] width 26 height 4
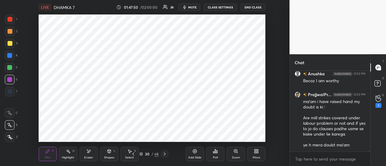
scroll to position [12574, 0]
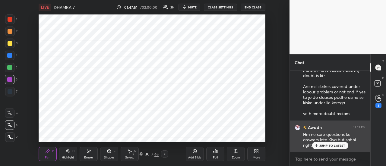
click at [328, 146] on p "JUMP TO LATEST" at bounding box center [333, 146] width 26 height 4
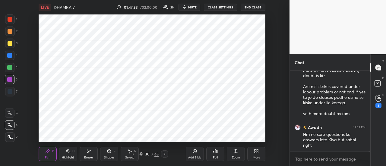
click at [195, 154] on icon at bounding box center [195, 151] width 5 height 5
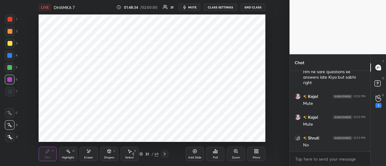
scroll to position [12657, 0]
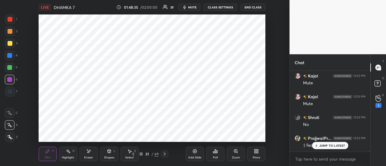
click at [330, 150] on div "PrajjwalPr... 12:53 PM :) fearlesss" at bounding box center [330, 142] width 81 height 21
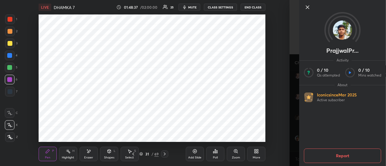
click at [308, 6] on icon at bounding box center [307, 7] width 3 height 3
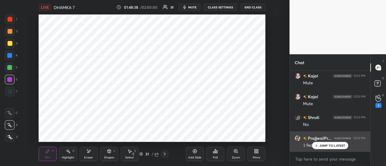
click at [336, 148] on p "JUMP TO LATEST" at bounding box center [333, 146] width 26 height 4
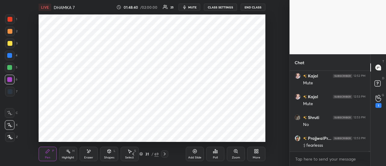
click at [191, 156] on div "Add Slide" at bounding box center [194, 157] width 13 height 3
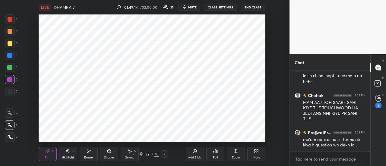
scroll to position [12768, 0]
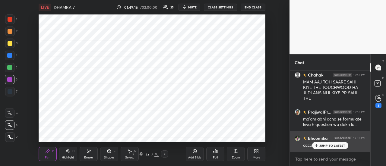
click at [328, 147] on p "JUMP TO LATEST" at bounding box center [333, 146] width 26 height 4
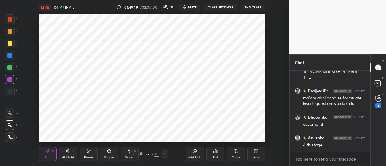
scroll to position [12810, 0]
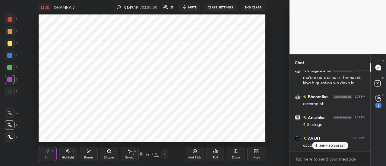
click at [194, 154] on div "Add Slide" at bounding box center [195, 154] width 18 height 14
click at [325, 148] on div "JUMP TO LATEST" at bounding box center [330, 145] width 36 height 7
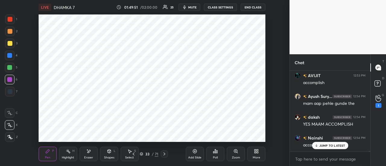
scroll to position [12893, 0]
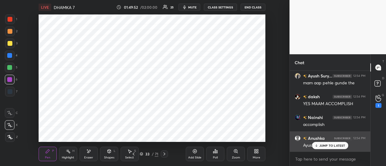
click at [331, 148] on div "JUMP TO LATEST" at bounding box center [330, 145] width 36 height 7
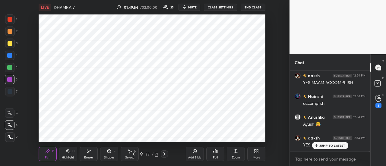
scroll to position [12935, 0]
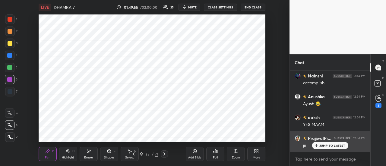
click at [326, 145] on p "JUMP TO LATEST" at bounding box center [333, 146] width 26 height 4
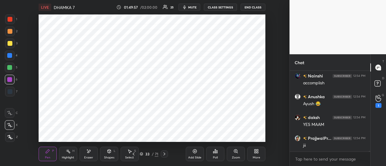
scroll to position [12956, 0]
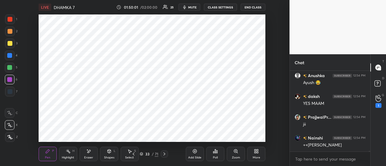
click at [198, 155] on div "Add Slide" at bounding box center [195, 154] width 18 height 14
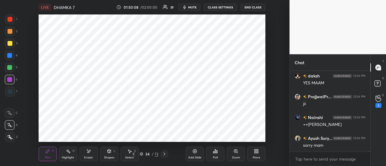
click at [194, 154] on div "Add Slide" at bounding box center [195, 154] width 18 height 14
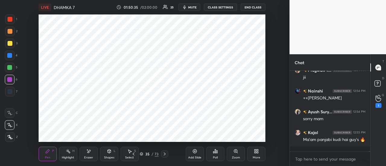
click at [12, 68] on div at bounding box center [10, 68] width 10 height 10
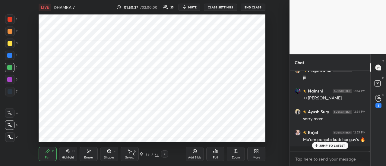
scroll to position [13024, 0]
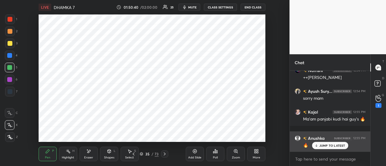
click at [326, 143] on div "JUMP TO LATEST" at bounding box center [330, 145] width 36 height 7
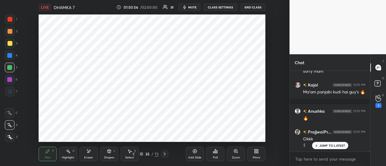
scroll to position [13071, 0]
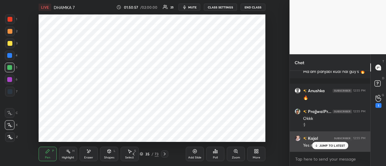
click at [323, 143] on div "JUMP TO LATEST" at bounding box center [330, 145] width 36 height 7
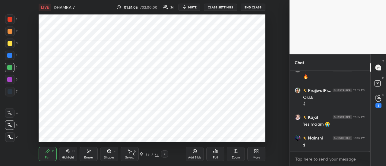
scroll to position [13113, 0]
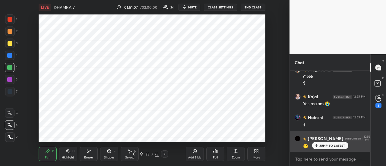
click at [328, 148] on div "JUMP TO LATEST" at bounding box center [330, 145] width 36 height 7
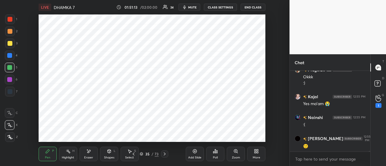
click at [199, 156] on div "Add Slide" at bounding box center [195, 154] width 18 height 14
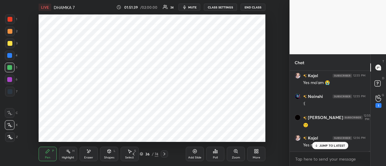
scroll to position [13160, 0]
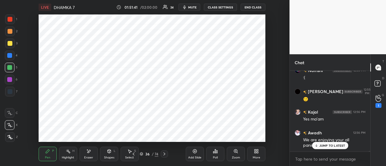
click at [327, 149] on div "JUMP TO LATEST" at bounding box center [330, 145] width 36 height 7
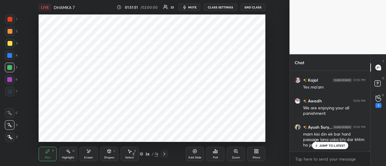
scroll to position [13218, 0]
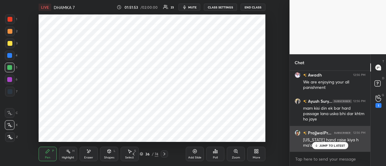
click at [331, 147] on p "JUMP TO LATEST" at bounding box center [333, 146] width 26 height 4
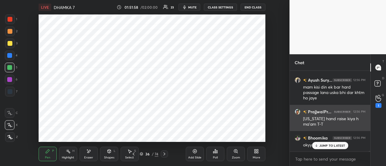
scroll to position [13260, 0]
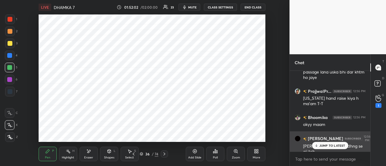
click at [325, 148] on div "JUMP TO LATEST" at bounding box center [330, 145] width 36 height 7
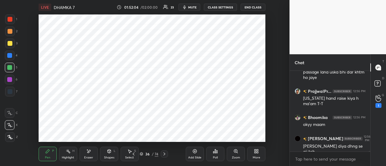
scroll to position [13281, 0]
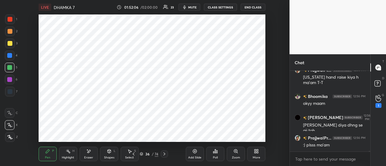
click at [189, 159] on div "Add Slide" at bounding box center [194, 157] width 13 height 3
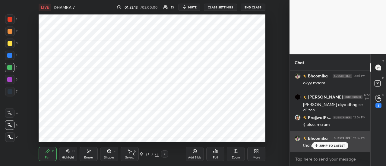
click at [323, 147] on p "JUMP TO LATEST" at bounding box center [333, 146] width 26 height 4
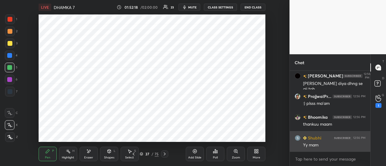
scroll to position [13343, 0]
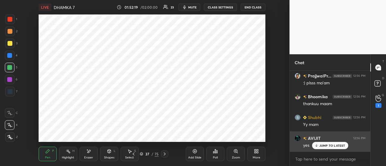
click at [326, 146] on p "JUMP TO LATEST" at bounding box center [333, 146] width 26 height 4
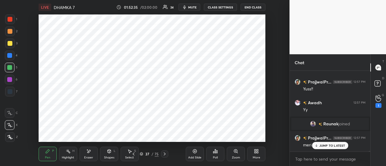
scroll to position [13482, 0]
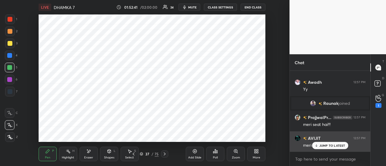
click at [331, 145] on p "JUMP TO LATEST" at bounding box center [333, 146] width 26 height 4
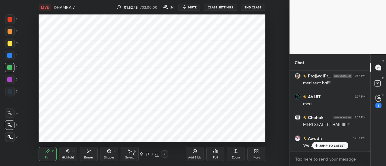
scroll to position [13566, 0]
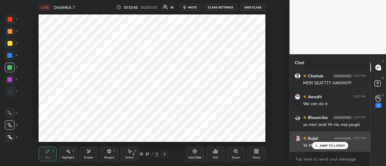
click at [330, 145] on p "JUMP TO LATEST" at bounding box center [333, 146] width 26 height 4
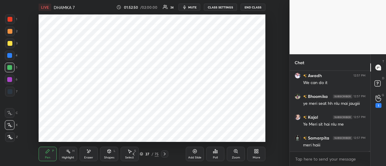
scroll to position [13607, 0]
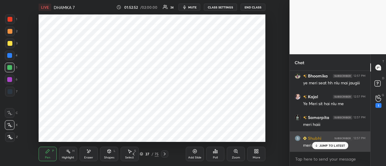
click at [331, 145] on p "JUMP TO LATEST" at bounding box center [333, 146] width 26 height 4
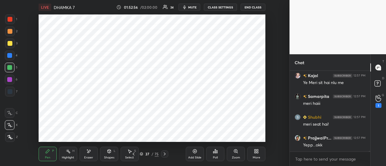
scroll to position [13654, 0]
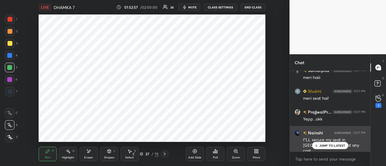
click at [329, 149] on div "JUMP TO LATEST" at bounding box center [330, 145] width 36 height 7
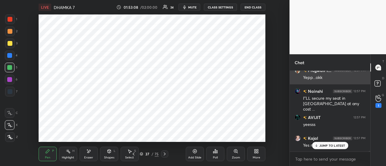
scroll to position [13723, 0]
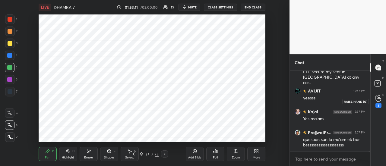
click at [377, 105] on div "1" at bounding box center [379, 105] width 6 height 5
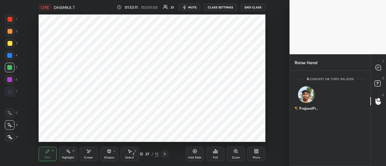
scroll to position [2, 2]
click at [307, 102] on div "PrajjwalPr..." at bounding box center [307, 99] width 24 height 35
click at [304, 114] on button "INVITE" at bounding box center [307, 113] width 18 height 8
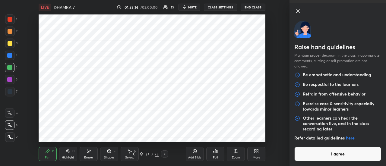
click at [320, 153] on button "I agree" at bounding box center [337, 154] width 87 height 14
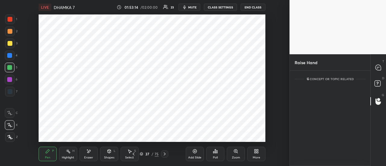
scroll to position [69, 79]
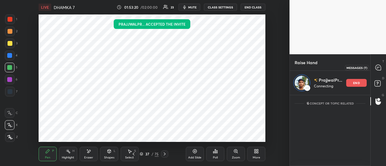
click at [377, 67] on icon at bounding box center [378, 67] width 5 height 5
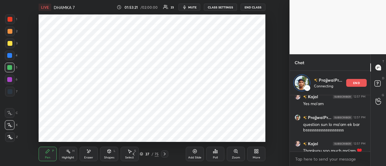
scroll to position [13844, 0]
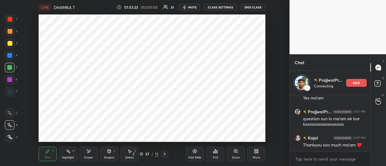
click at [195, 149] on div "Add Slide" at bounding box center [195, 154] width 18 height 14
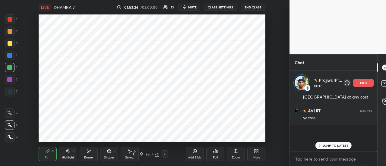
scroll to position [12647, 0]
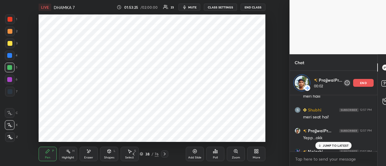
click at [331, 145] on p "JUMP TO LATEST" at bounding box center [336, 146] width 26 height 4
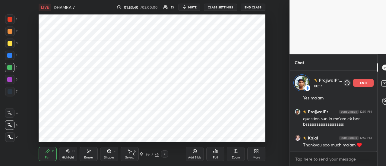
scroll to position [12775, 0]
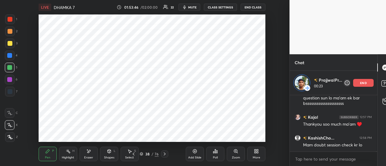
click at [363, 83] on p "end" at bounding box center [363, 82] width 7 height 3
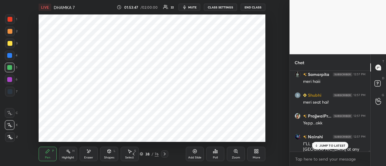
click at [329, 145] on p "JUMP TO LATEST" at bounding box center [333, 146] width 26 height 4
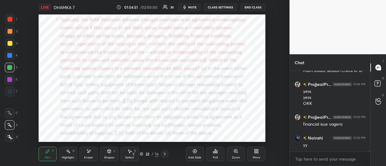
scroll to position [12857, 0]
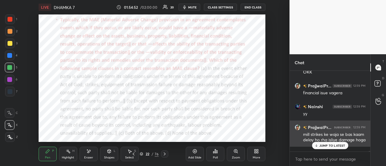
click at [338, 147] on p "JUMP TO LATEST" at bounding box center [333, 146] width 26 height 4
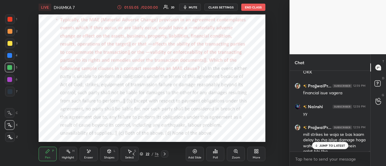
scroll to position [12868, 0]
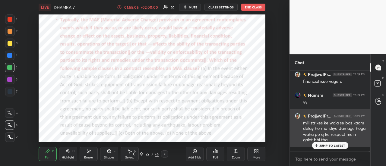
click at [339, 147] on p "JUMP TO LATEST" at bounding box center [333, 146] width 26 height 4
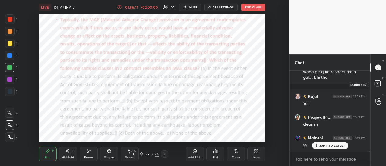
scroll to position [12951, 0]
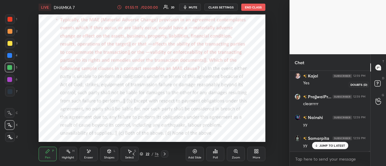
click at [377, 88] on icon at bounding box center [378, 84] width 11 height 11
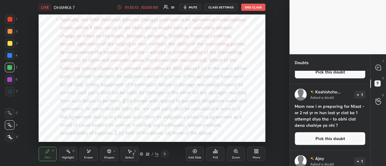
scroll to position [42, 0]
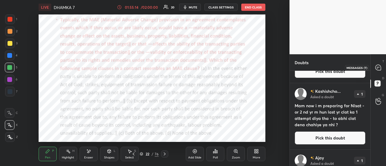
click at [376, 70] on icon at bounding box center [378, 68] width 6 height 6
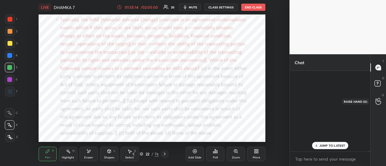
scroll to position [79, 79]
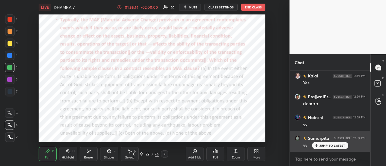
click at [332, 145] on p "JUMP TO LATEST" at bounding box center [333, 146] width 26 height 4
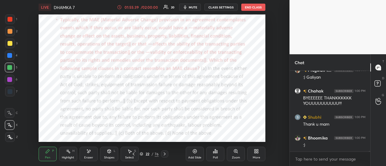
scroll to position [13252, 0]
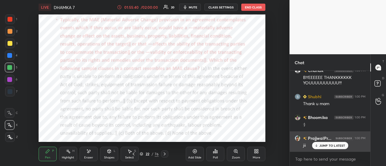
click at [328, 147] on p "JUMP TO LATEST" at bounding box center [333, 146] width 26 height 4
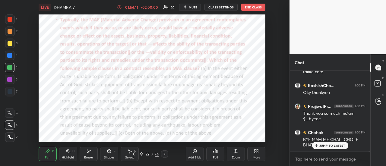
scroll to position [13596, 0]
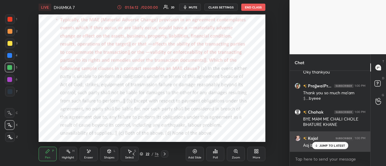
click at [331, 145] on p "JUMP TO LATEST" at bounding box center [333, 146] width 26 height 4
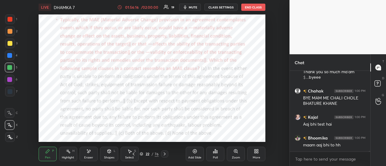
scroll to position [13638, 0]
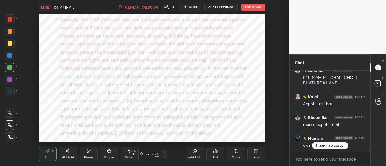
click at [341, 149] on div "JUMP TO LATEST" at bounding box center [330, 145] width 36 height 7
click at [197, 158] on div "Add Slide" at bounding box center [194, 157] width 13 height 3
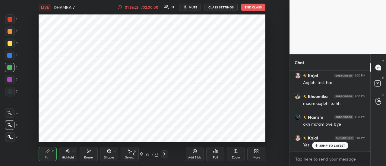
scroll to position [13679, 0]
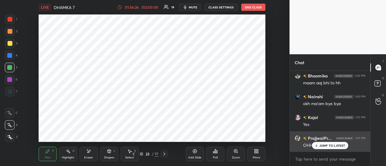
click at [330, 149] on div "JUMP TO LATEST" at bounding box center [330, 145] width 36 height 7
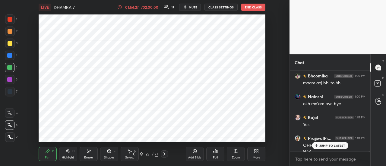
scroll to position [13685, 0]
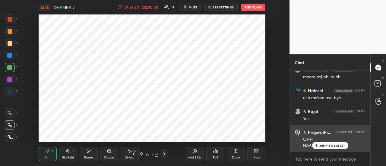
click at [332, 148] on div "JUMP TO LATEST" at bounding box center [330, 145] width 36 height 7
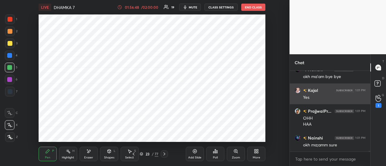
scroll to position [13727, 0]
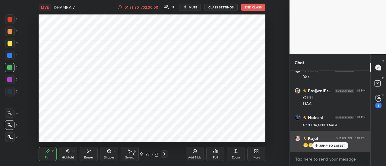
click at [331, 148] on div "JUMP TO LATEST" at bounding box center [330, 145] width 36 height 7
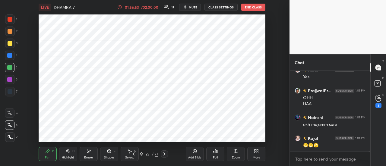
scroll to position [13748, 0]
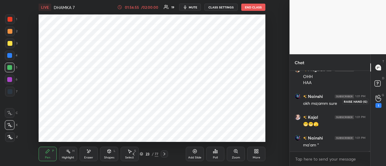
click at [376, 96] on icon at bounding box center [379, 98] width 6 height 7
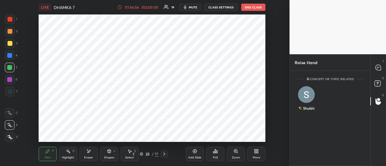
click at [377, 65] on icon at bounding box center [378, 67] width 5 height 5
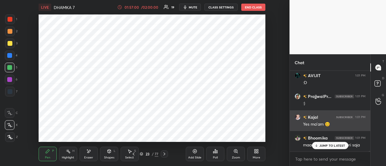
scroll to position [13852, 0]
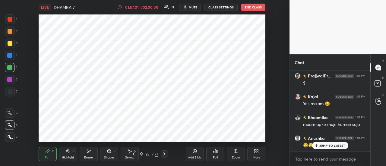
click at [331, 148] on p "JUMP TO LATEST" at bounding box center [333, 146] width 26 height 4
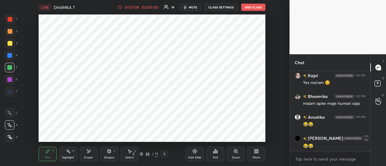
scroll to position [13893, 0]
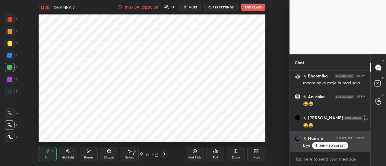
click at [334, 146] on p "JUMP TO LATEST" at bounding box center [333, 146] width 26 height 4
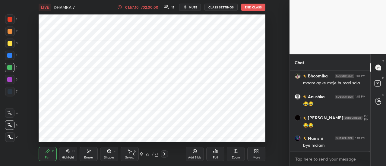
scroll to position [13915, 0]
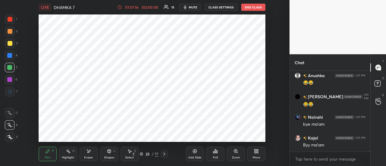
click at [255, 8] on button "End Class" at bounding box center [253, 7] width 24 height 7
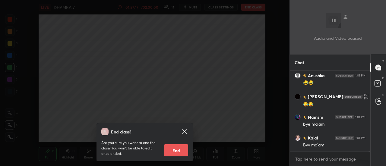
click at [178, 149] on button "End" at bounding box center [176, 151] width 24 height 12
type textarea "x"
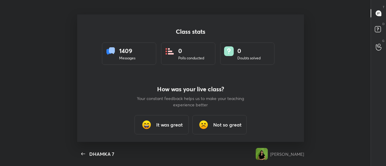
scroll to position [128, 381]
